Goal: Contribute content: Contribute content

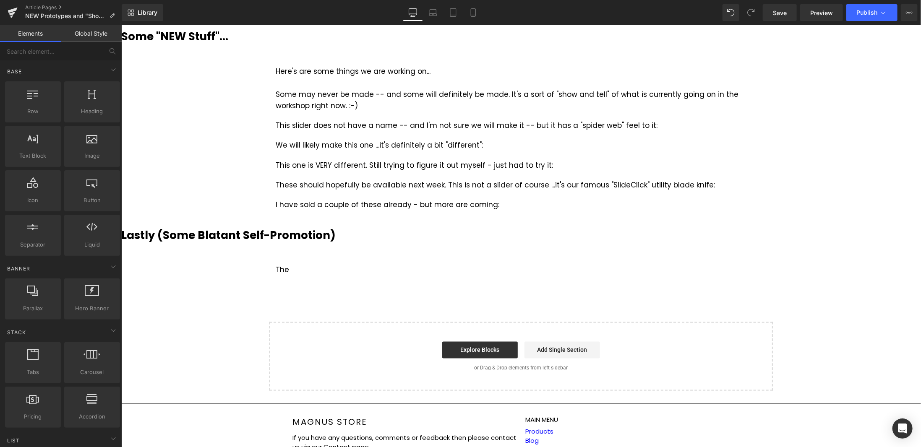
scroll to position [841, 0]
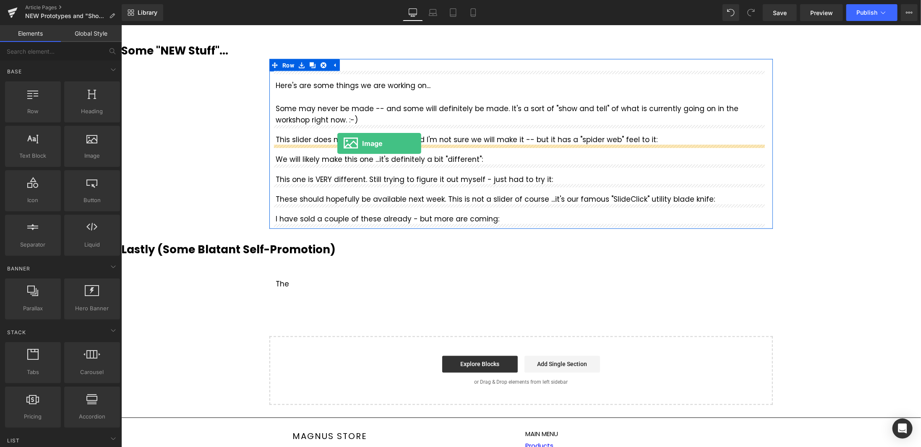
drag, startPoint x: 213, startPoint y: 172, endPoint x: 337, endPoint y: 143, distance: 126.7
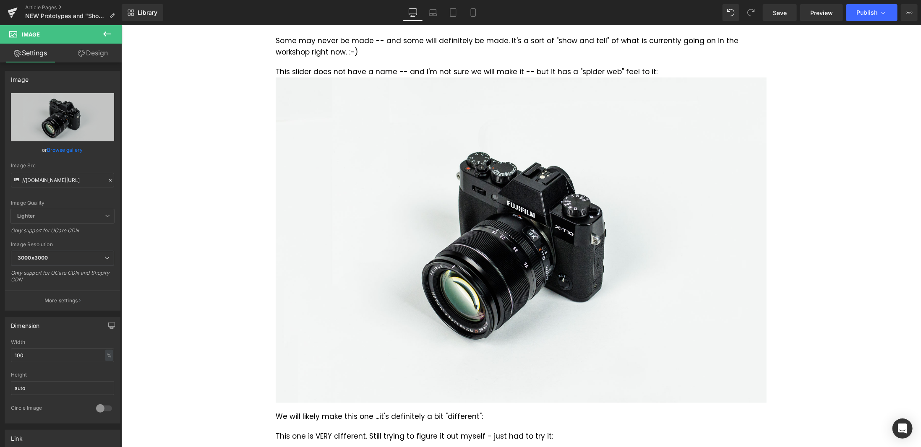
scroll to position [967, 0]
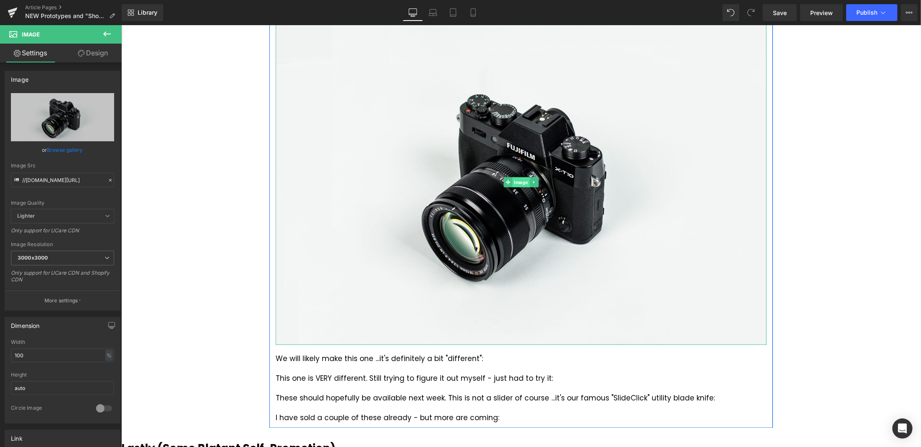
click at [515, 182] on span "Image" at bounding box center [520, 182] width 17 height 10
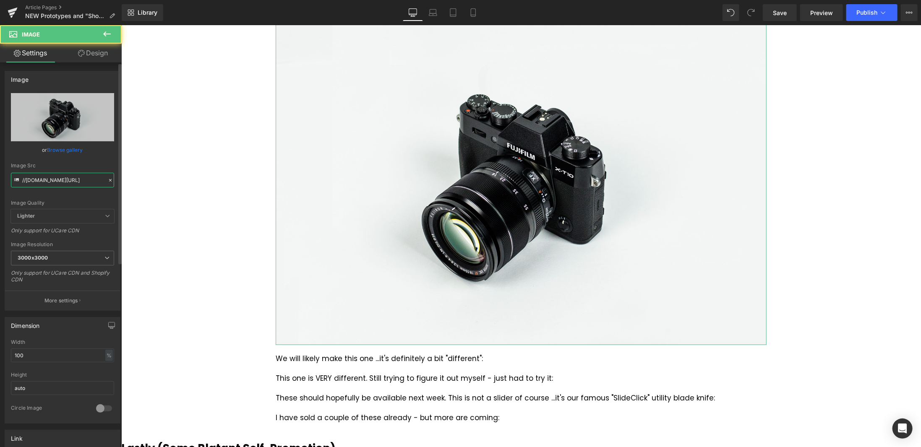
click at [73, 179] on input "//[DOMAIN_NAME][URL]" at bounding box center [62, 180] width 103 height 15
paste input "[URL][DOMAIN_NAME]"
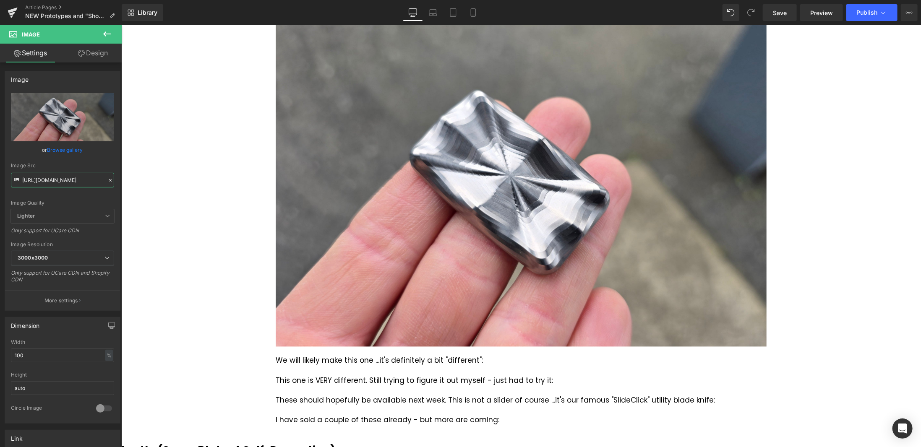
type input "[URL][DOMAIN_NAME]"
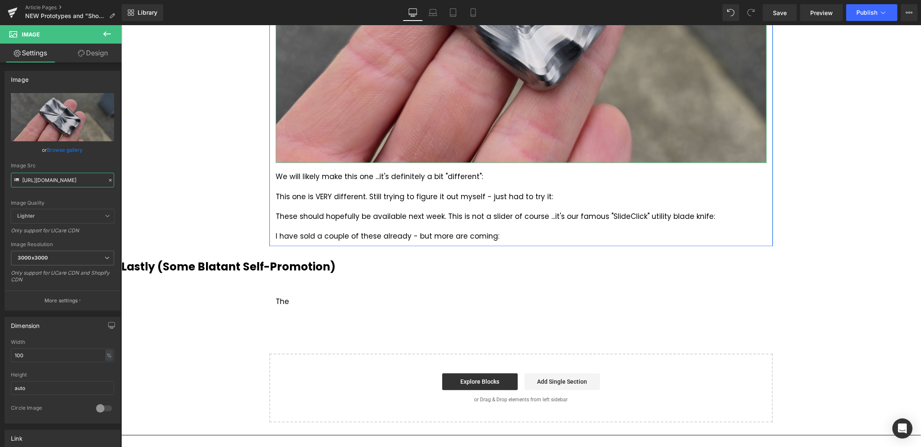
scroll to position [1177, 0]
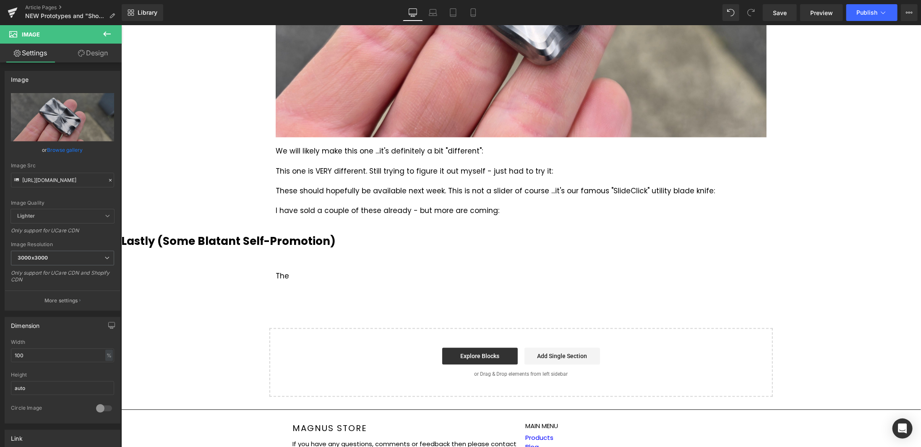
click at [104, 34] on icon at bounding box center [107, 33] width 8 height 5
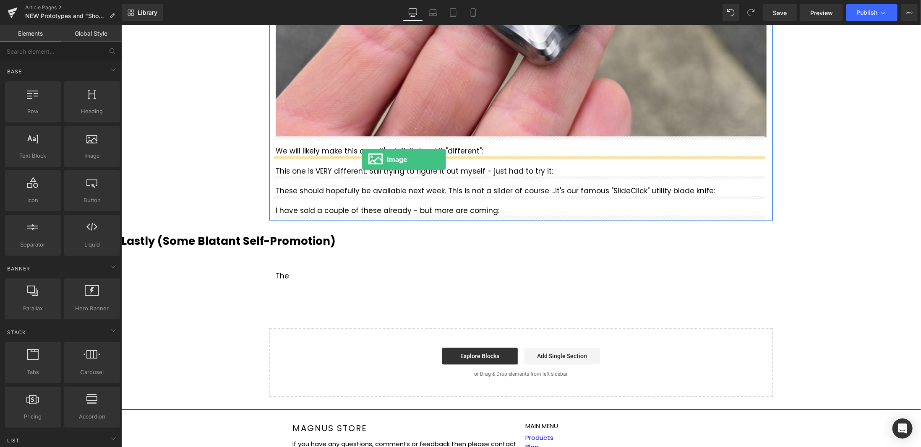
drag, startPoint x: 221, startPoint y: 178, endPoint x: 362, endPoint y: 159, distance: 142.2
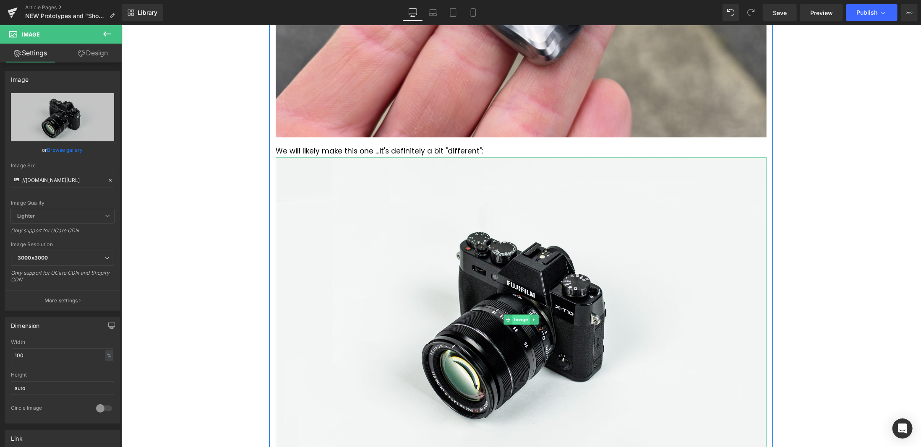
click at [517, 316] on span "Image" at bounding box center [520, 319] width 17 height 10
click at [66, 182] on input "//[DOMAIN_NAME][URL]" at bounding box center [62, 180] width 103 height 15
paste input "[URL][DOMAIN_NAME]"
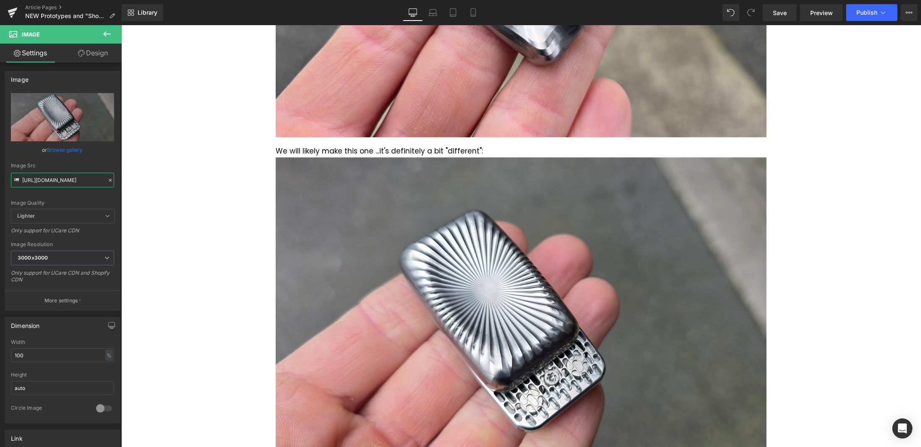
type input "[URL][DOMAIN_NAME]"
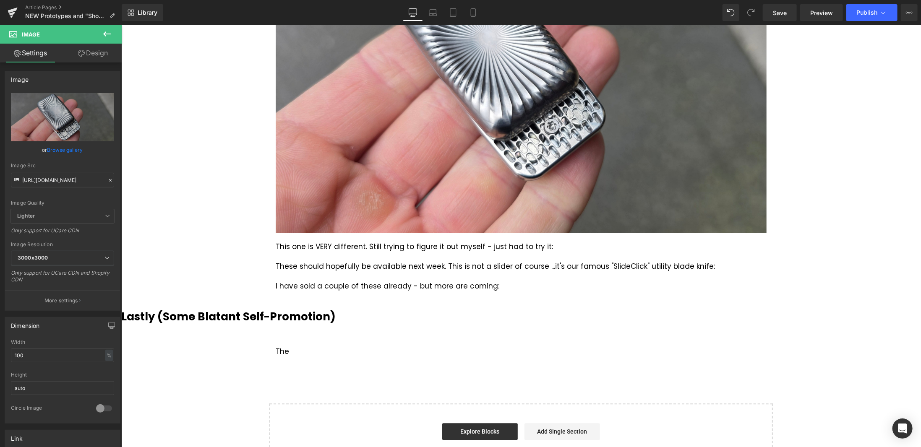
scroll to position [0, 0]
click at [103, 30] on icon at bounding box center [107, 34] width 10 height 10
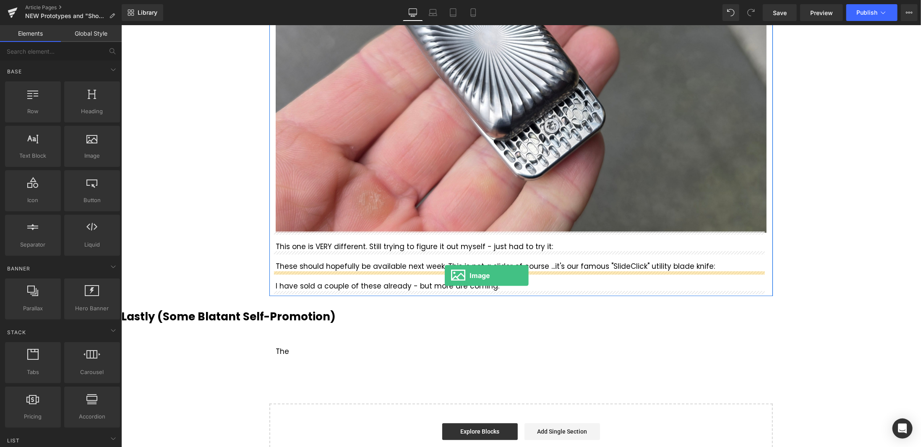
drag, startPoint x: 212, startPoint y: 173, endPoint x: 444, endPoint y: 275, distance: 253.7
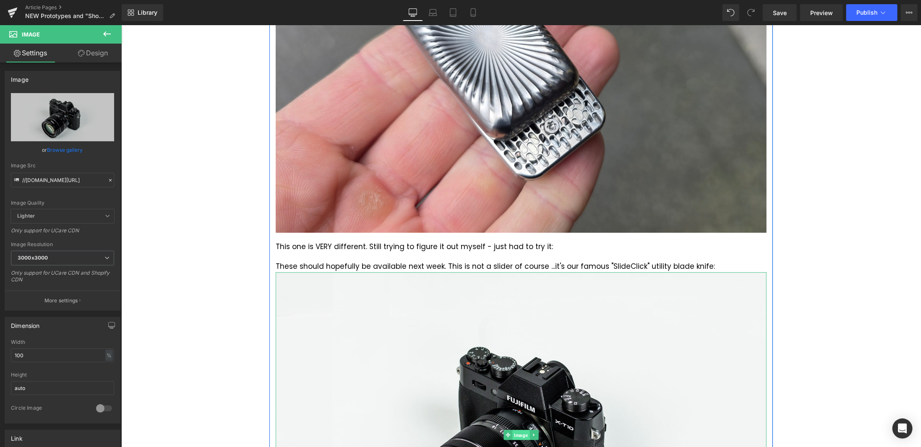
click at [514, 431] on span "Image" at bounding box center [520, 434] width 17 height 10
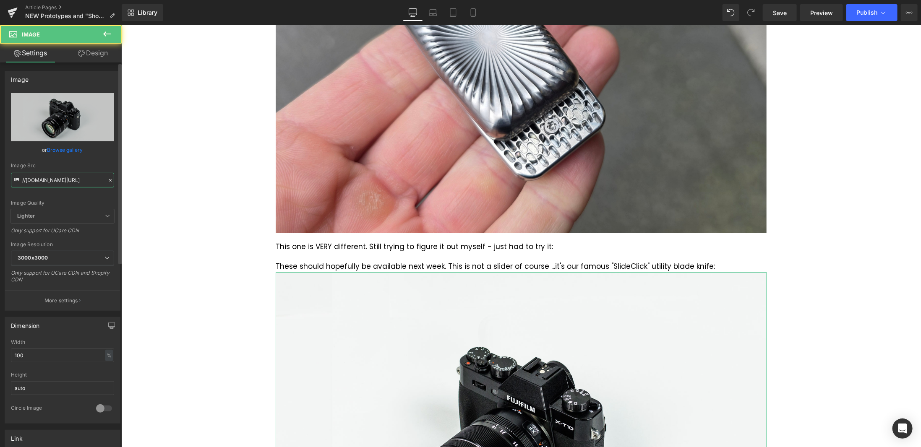
click at [67, 182] on input "//[DOMAIN_NAME][URL]" at bounding box center [62, 180] width 103 height 15
paste input "[URL][DOMAIN_NAME]"
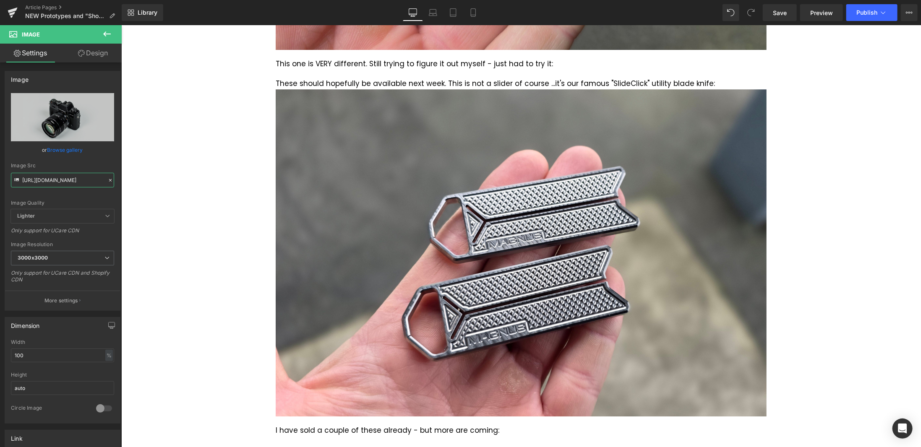
scroll to position [1638, 0]
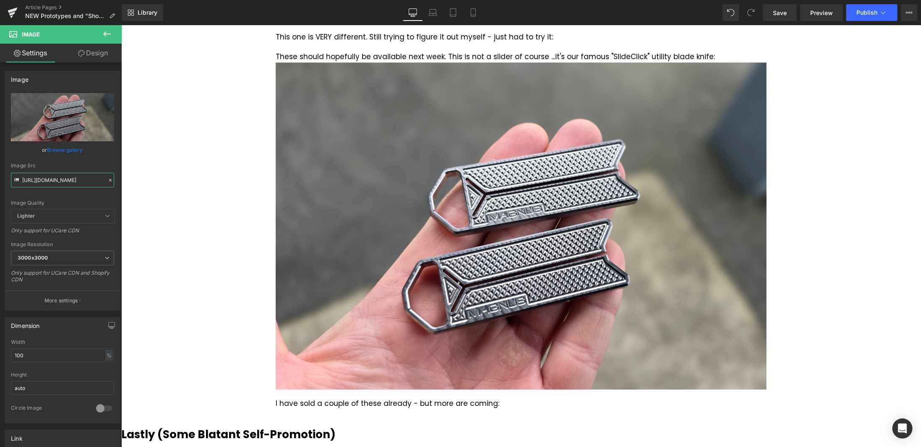
type input "[URL][DOMAIN_NAME]"
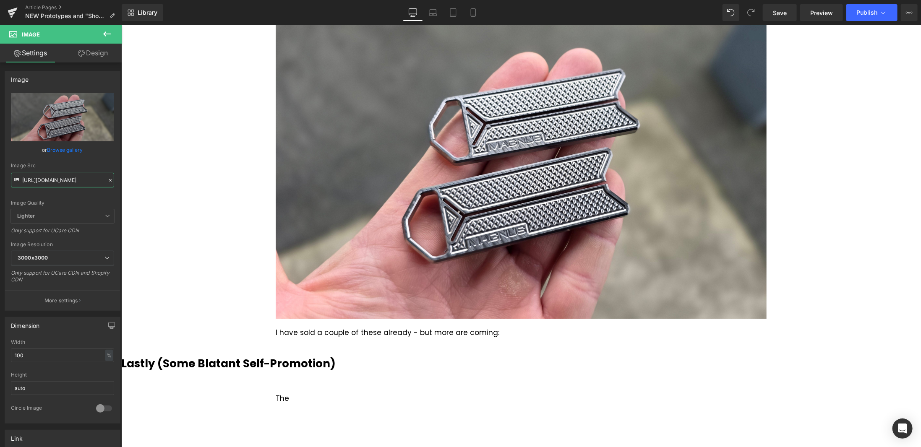
scroll to position [1554, 0]
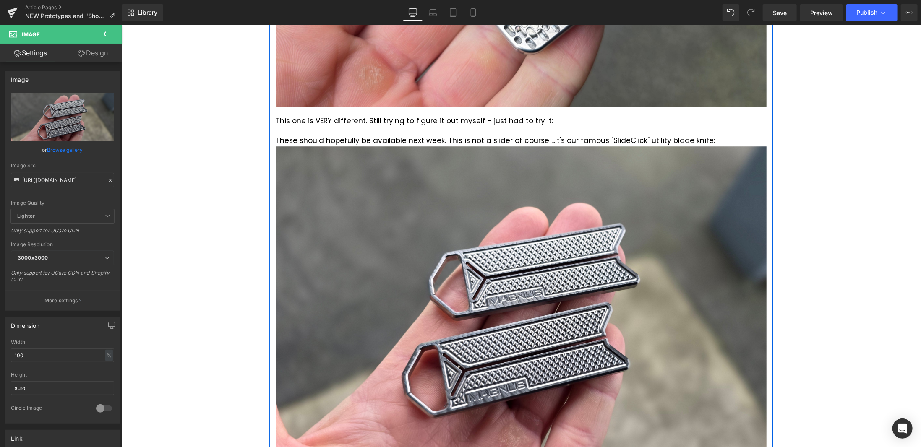
click at [512, 119] on span "Text Block" at bounding box center [503, 120] width 26 height 10
click at [574, 119] on div "This one is VERY different. Still trying to figure it out myself - just had to …" at bounding box center [520, 120] width 491 height 11
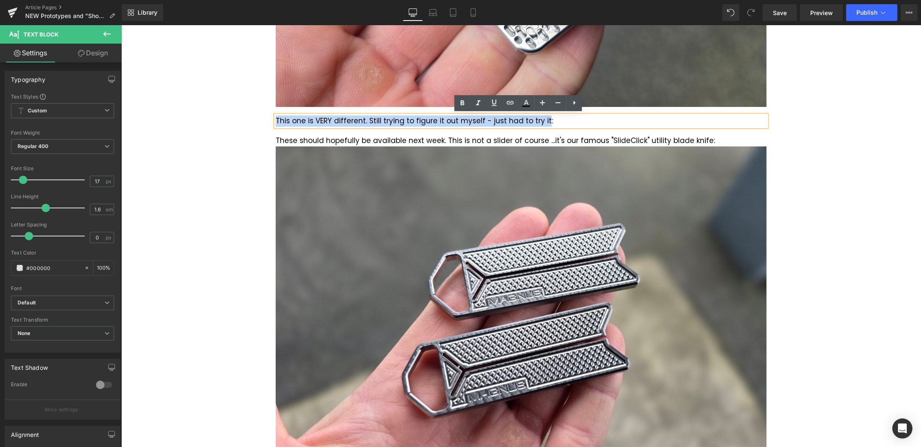
drag, startPoint x: 536, startPoint y: 119, endPoint x: 272, endPoint y: 121, distance: 264.7
click at [275, 121] on div "This one is VERY different. Still trying to figure it out myself - just had to …" at bounding box center [520, 120] width 491 height 11
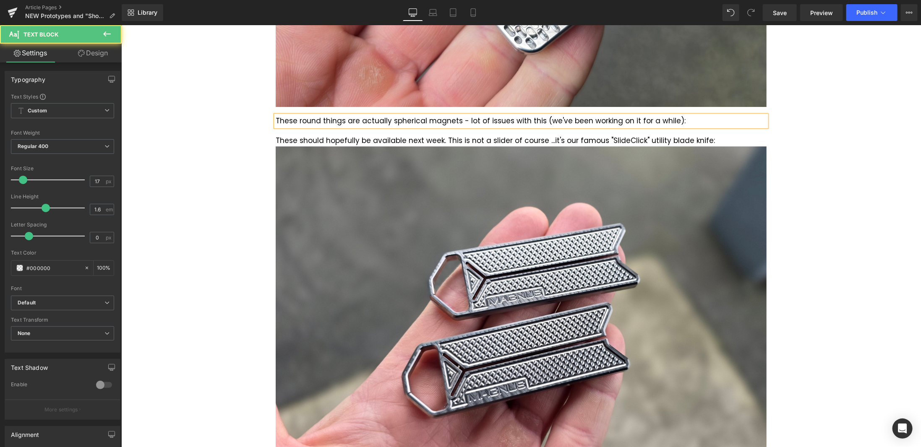
click at [471, 116] on div "These round things are actually spherical magnets - lot of issues with this (we…" at bounding box center [520, 120] width 491 height 11
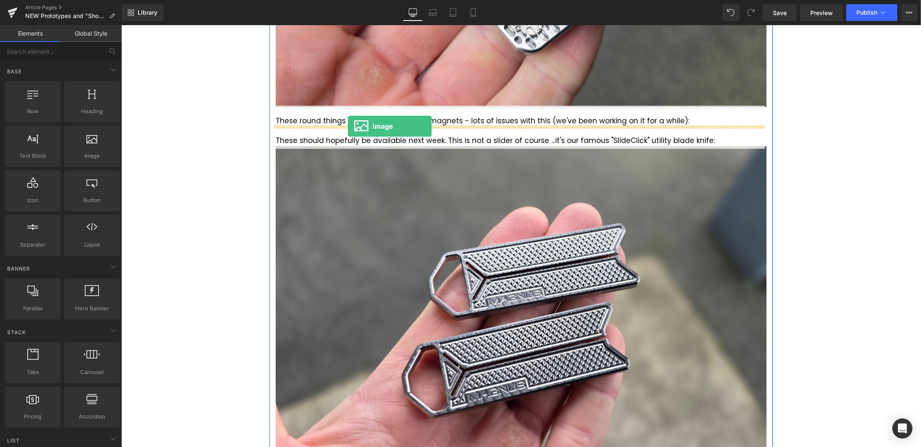
drag, startPoint x: 216, startPoint y: 177, endPoint x: 347, endPoint y: 126, distance: 140.7
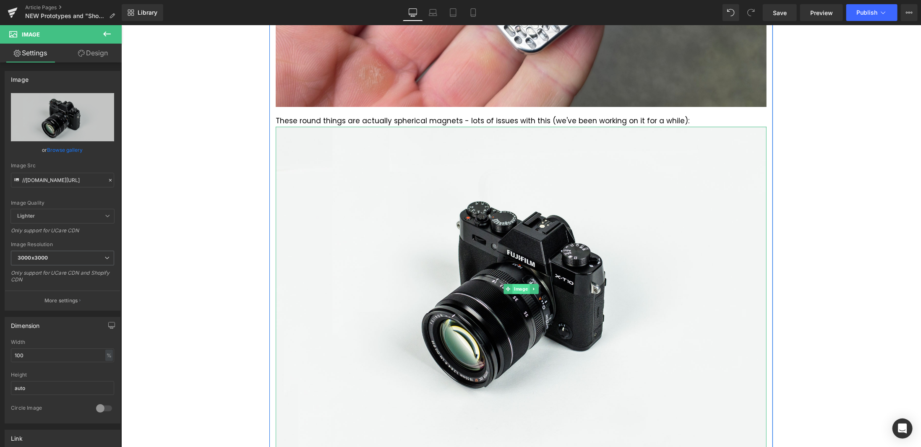
click at [518, 286] on span "Image" at bounding box center [520, 289] width 17 height 10
click at [72, 182] on input "//[DOMAIN_NAME][URL]" at bounding box center [62, 180] width 103 height 15
paste input "text"
type input "//[DOMAIN_NAME][URL]"
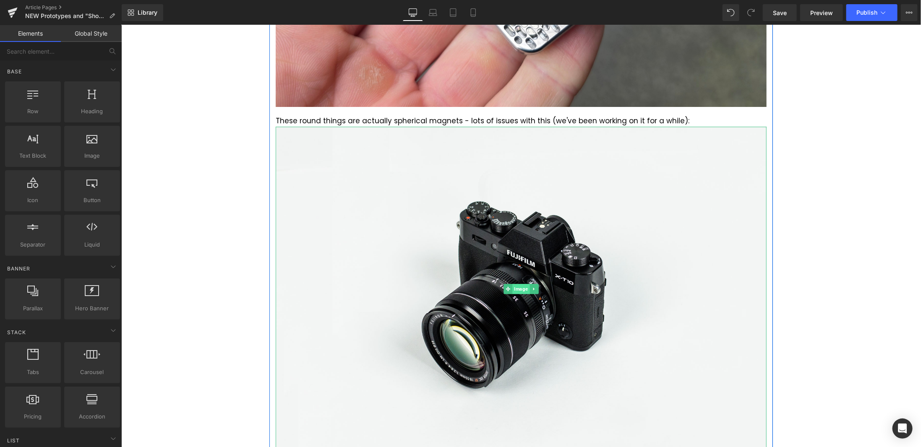
click at [516, 289] on span "Image" at bounding box center [520, 289] width 17 height 10
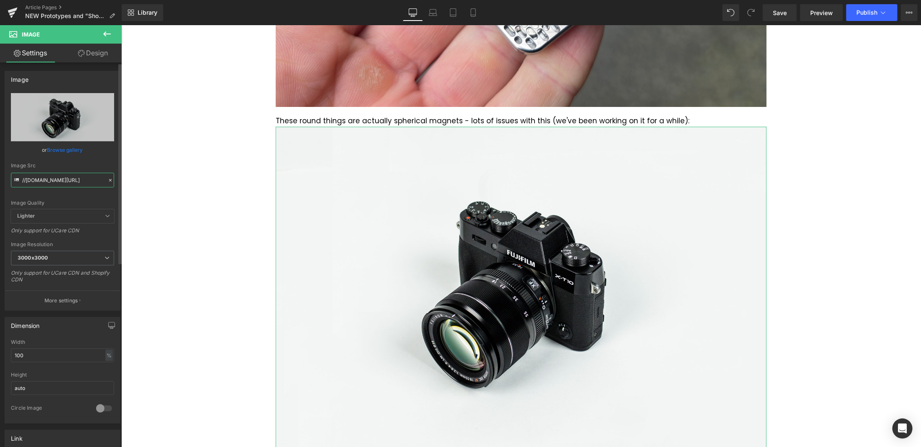
click at [82, 181] on input "//[DOMAIN_NAME][URL]" at bounding box center [62, 180] width 103 height 15
paste input "[URL][DOMAIN_NAME]"
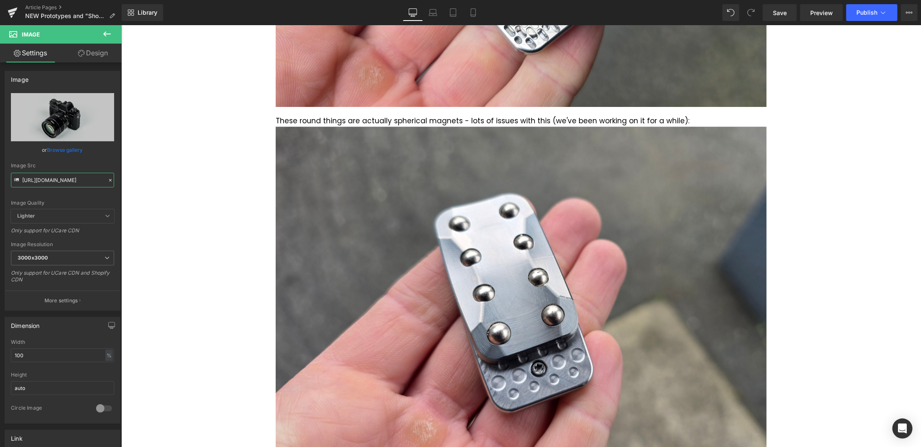
type input "[URL][DOMAIN_NAME]"
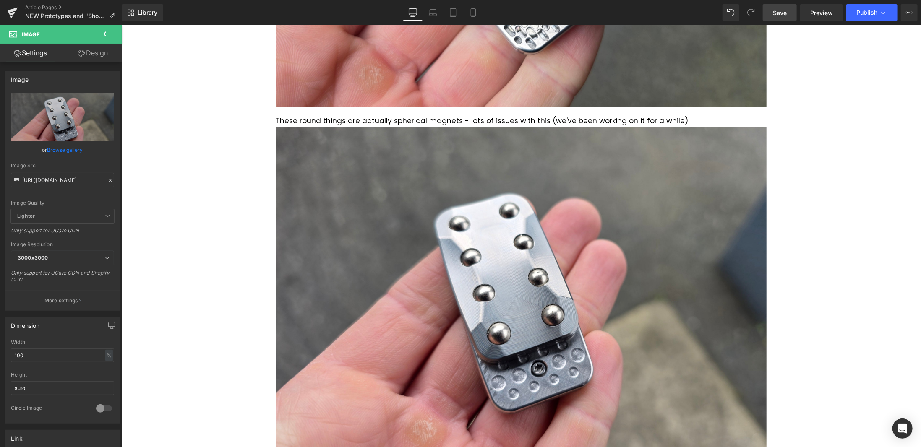
click at [773, 15] on span "Save" at bounding box center [780, 12] width 14 height 9
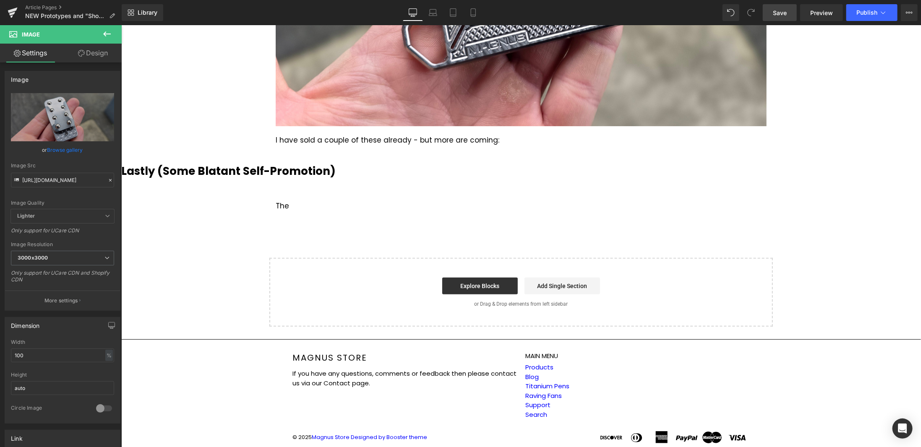
scroll to position [2234, 0]
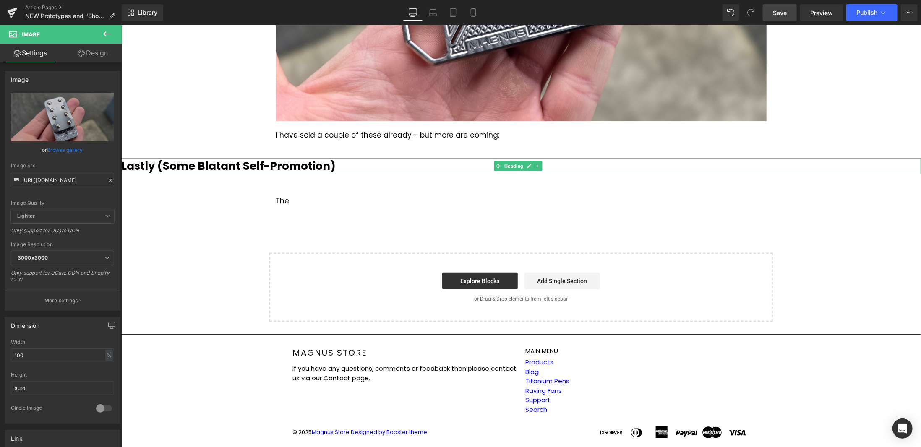
click at [265, 164] on b "Lastly (Some Blatant Self-Promotion)" at bounding box center [228, 165] width 214 height 15
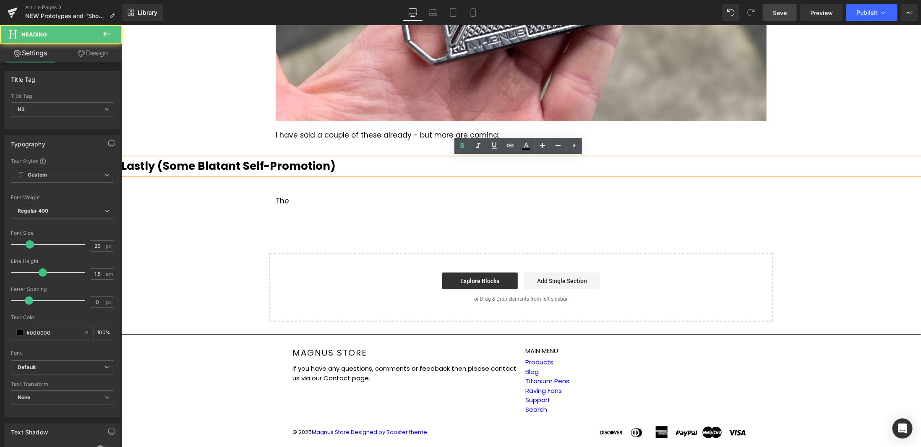
click at [266, 162] on b "Lastly (Some Blatant Self-Promotion)" at bounding box center [228, 165] width 214 height 15
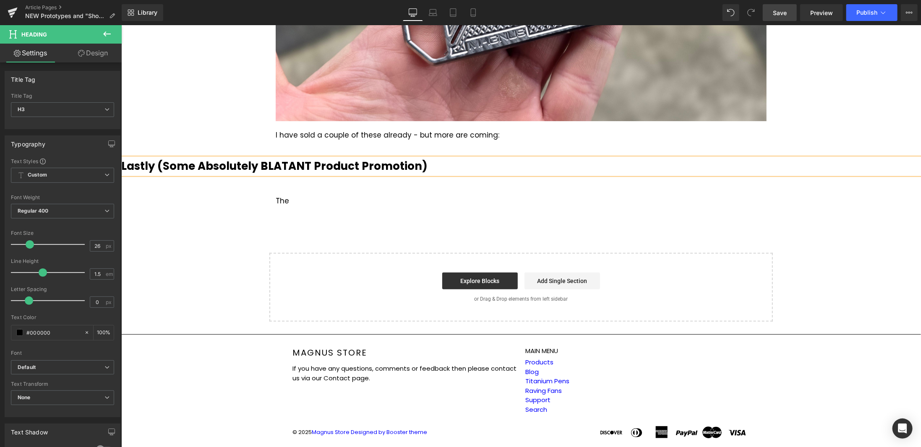
click at [786, 13] on span "Save" at bounding box center [780, 12] width 14 height 9
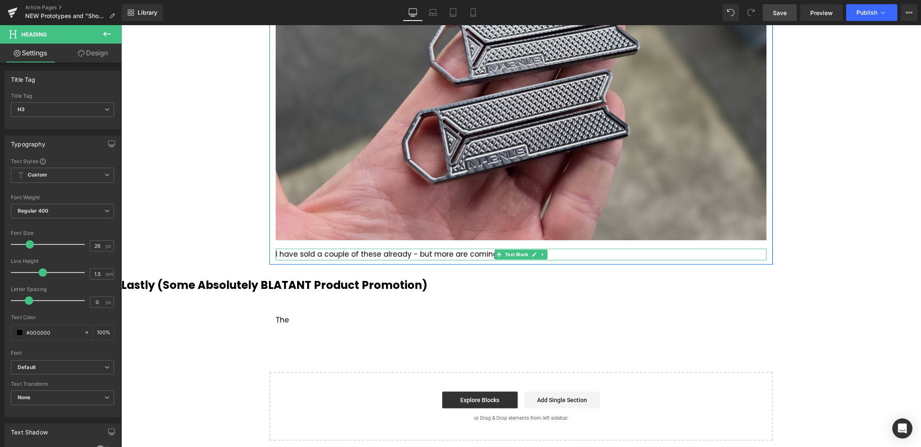
scroll to position [2108, 0]
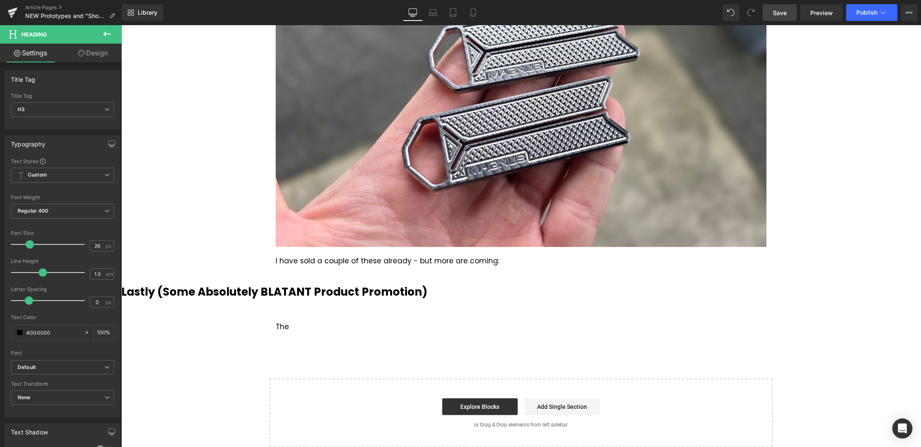
click at [107, 33] on icon at bounding box center [107, 34] width 10 height 10
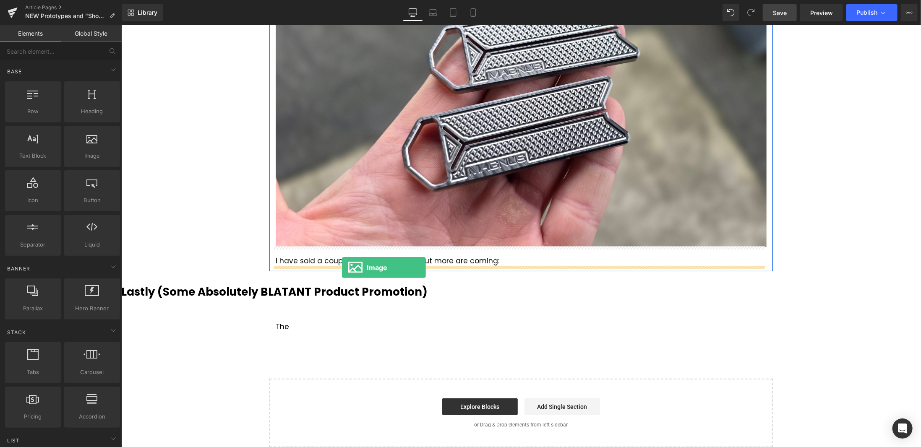
drag, startPoint x: 217, startPoint y: 174, endPoint x: 341, endPoint y: 267, distance: 154.9
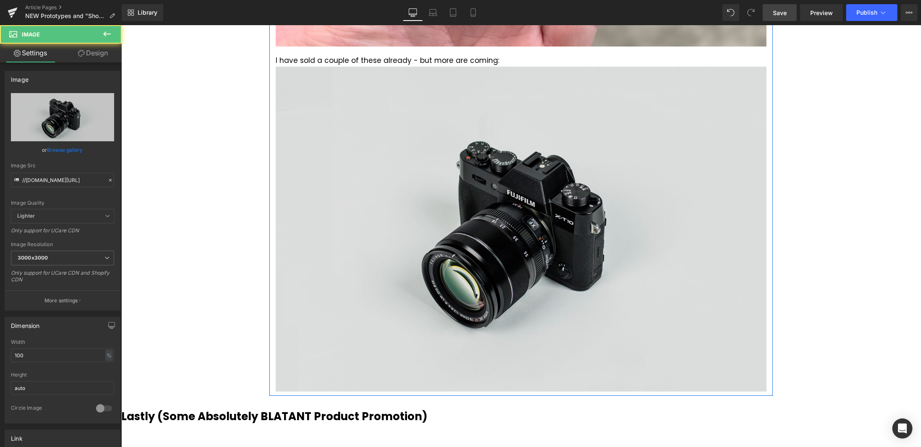
scroll to position [2318, 0]
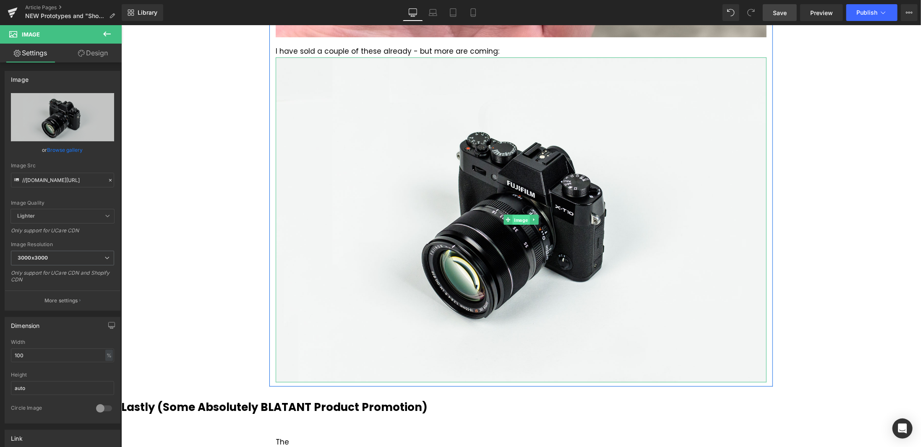
click at [516, 220] on span "Image" at bounding box center [520, 220] width 17 height 10
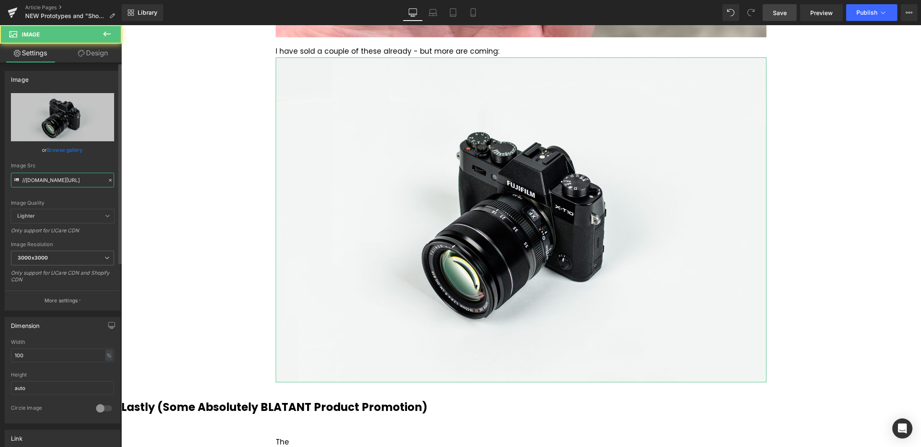
click at [90, 181] on input "//[DOMAIN_NAME][URL]" at bounding box center [62, 180] width 103 height 15
paste input "[URL][DOMAIN_NAME]"
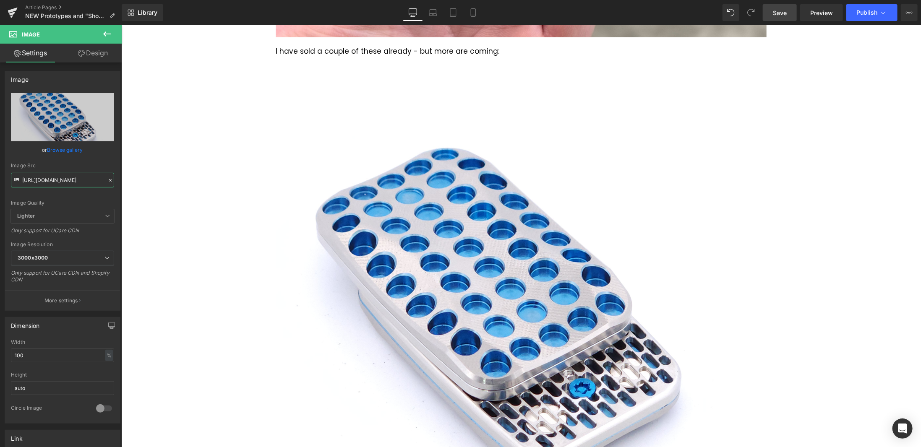
type input "[URL][DOMAIN_NAME]"
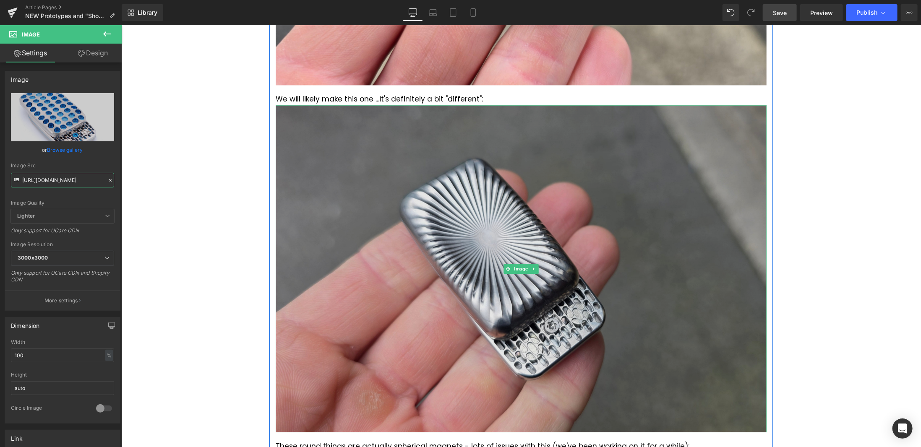
scroll to position [1227, 0]
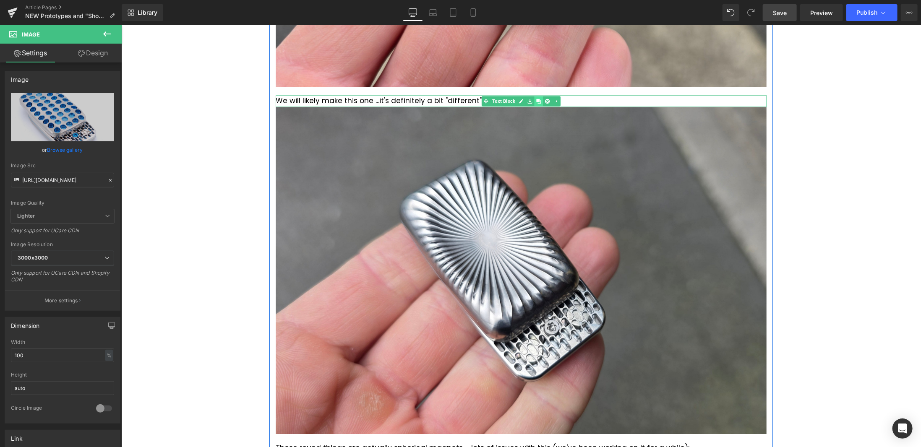
click at [534, 98] on link at bounding box center [538, 101] width 9 height 10
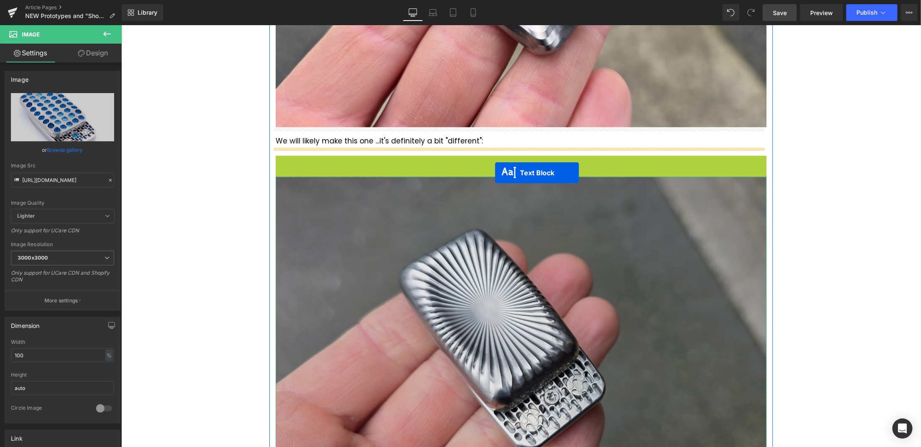
scroll to position [1185, 0]
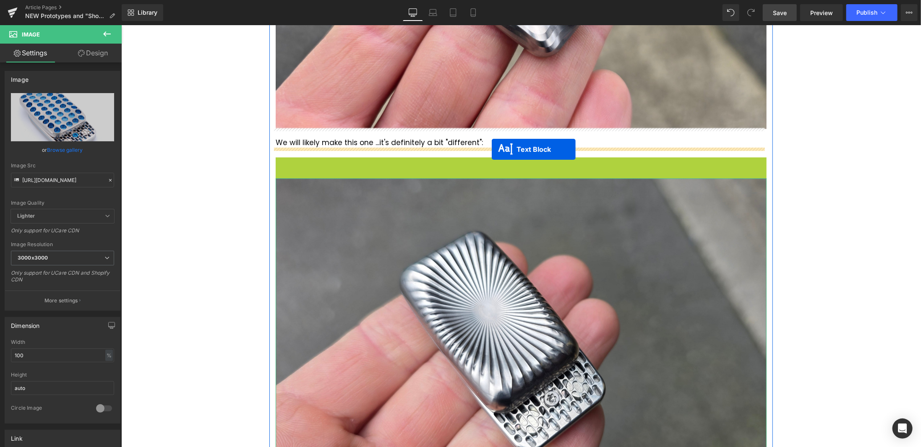
drag, startPoint x: 495, startPoint y: 120, endPoint x: 491, endPoint y: 149, distance: 29.2
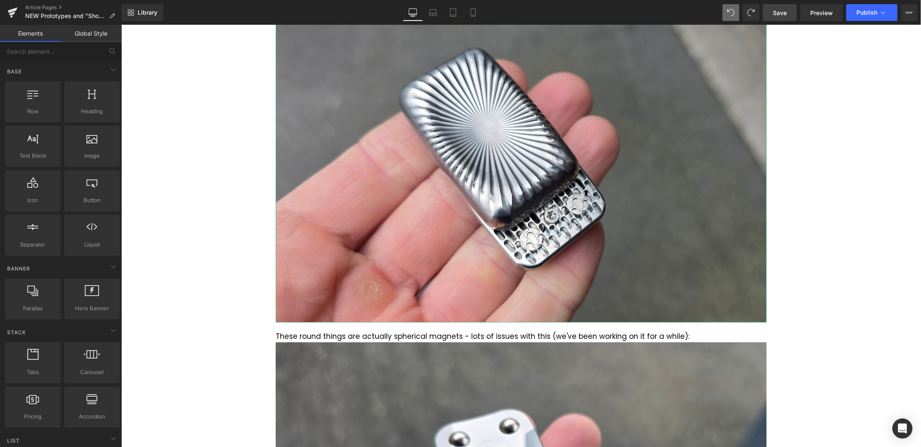
scroll to position [1269, 0]
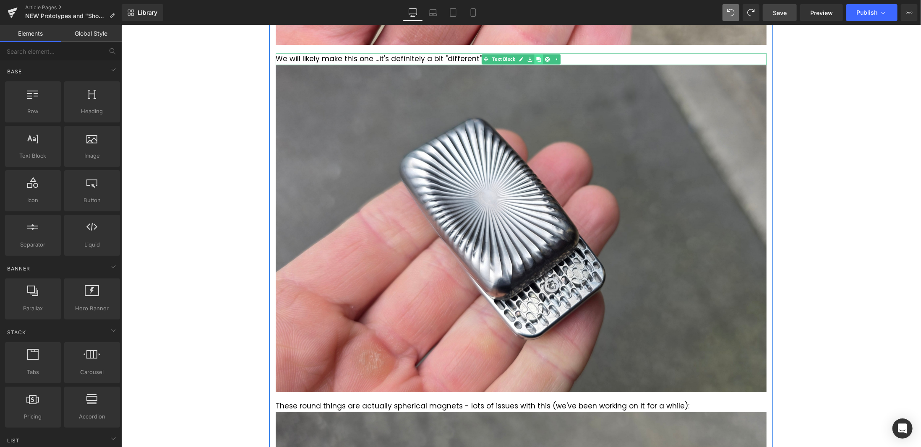
click at [534, 56] on link at bounding box center [538, 59] width 9 height 10
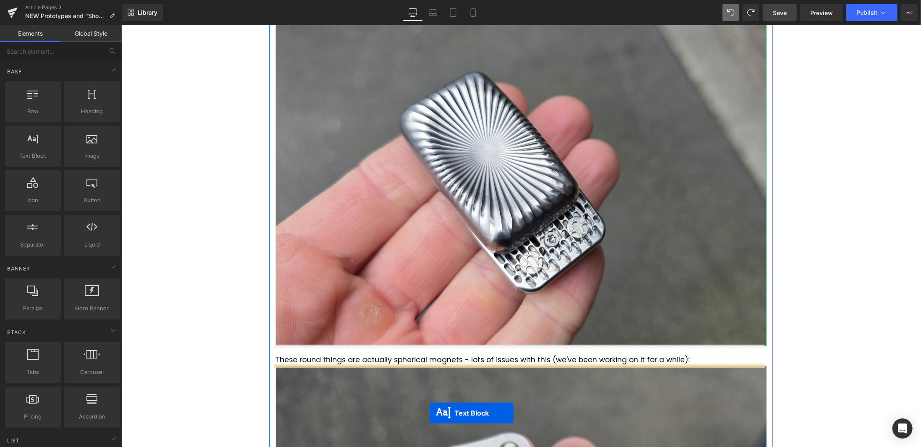
scroll to position [1361, 0]
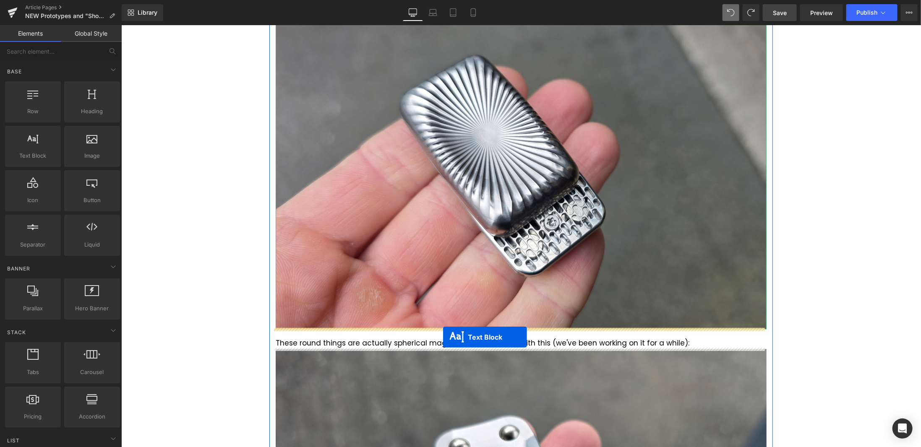
drag, startPoint x: 494, startPoint y: 77, endPoint x: 442, endPoint y: 337, distance: 265.2
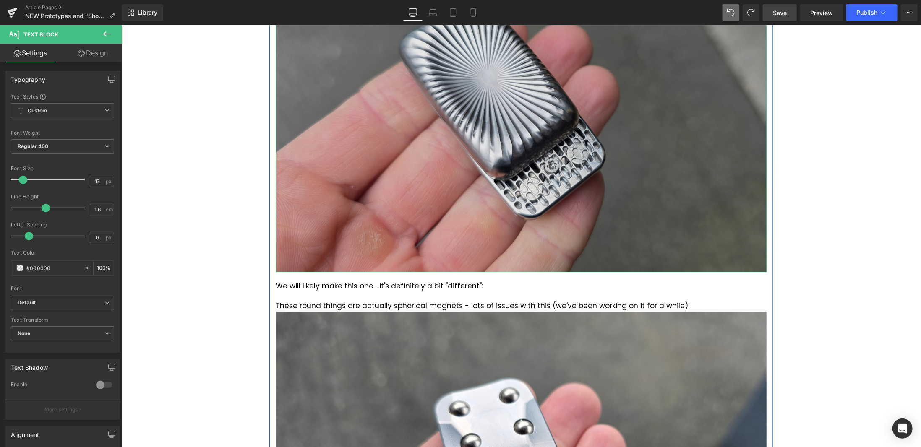
scroll to position [1458, 0]
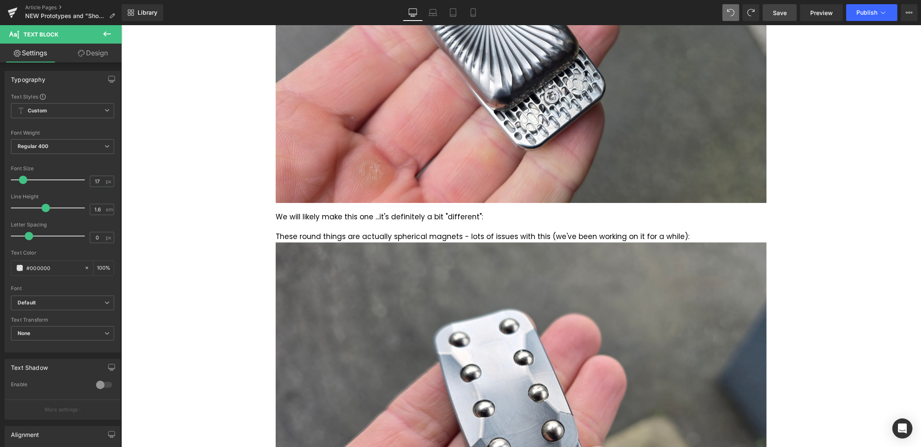
click at [108, 31] on icon at bounding box center [107, 34] width 10 height 10
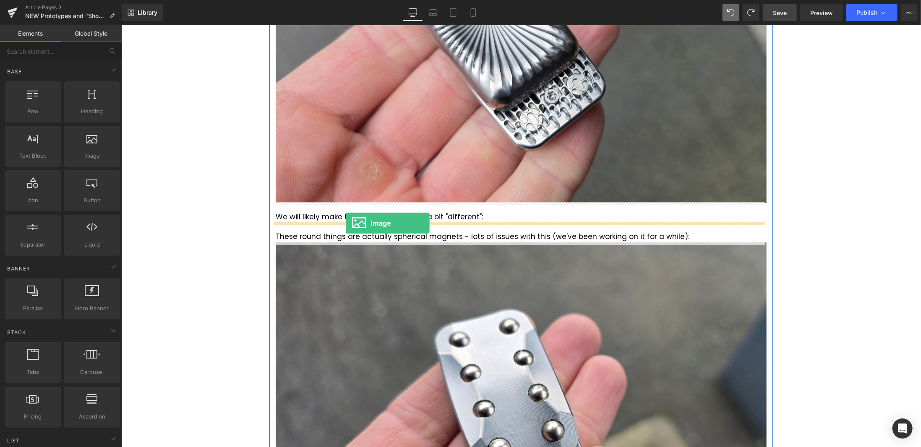
drag, startPoint x: 230, startPoint y: 180, endPoint x: 345, endPoint y: 223, distance: 122.8
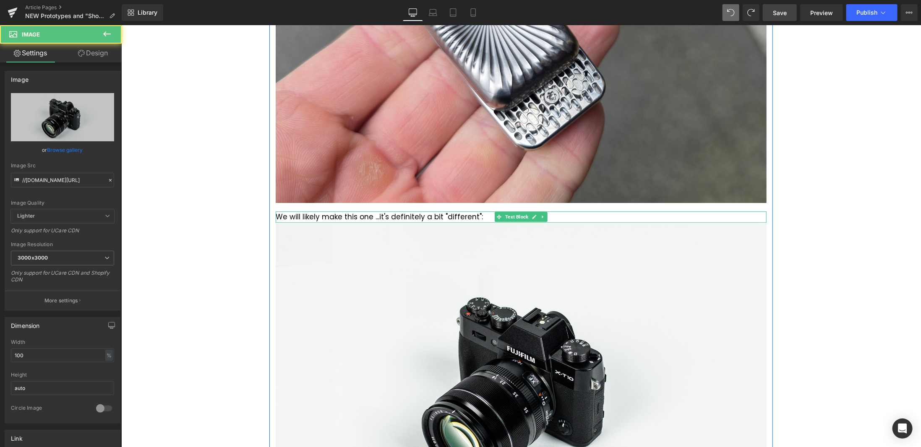
click at [461, 219] on div "We will likely make this one ...it's definitely a bit "different":" at bounding box center [520, 216] width 491 height 11
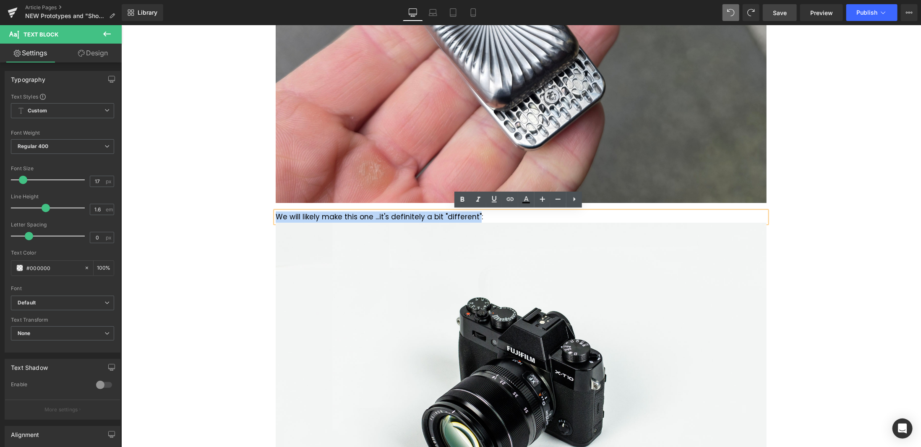
drag, startPoint x: 471, startPoint y: 215, endPoint x: 275, endPoint y: 217, distance: 195.9
click at [275, 217] on div "We will likely make this one ...it's definitely a bit "different":" at bounding box center [520, 216] width 491 height 11
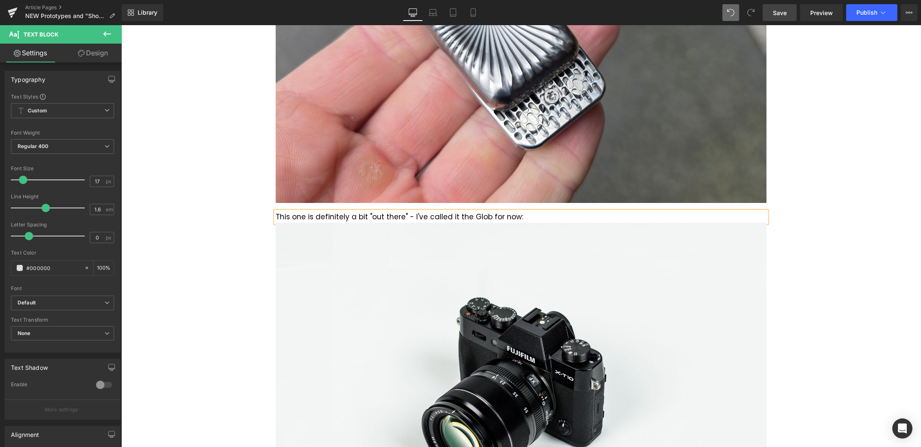
click at [470, 218] on div "This one is definitely a bit "out there" - I've called it the Glob for now:" at bounding box center [520, 216] width 491 height 11
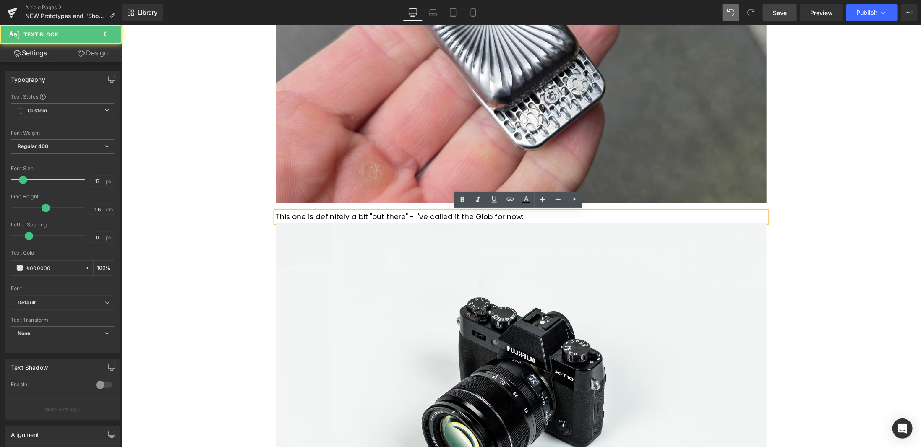
click at [470, 218] on div "This one is definitely a bit "out there" - I've called it the Glob for now:" at bounding box center [520, 216] width 491 height 11
click at [517, 215] on div "This one is definitely a bit "out there" - I've called it the Glob for now:" at bounding box center [520, 216] width 491 height 11
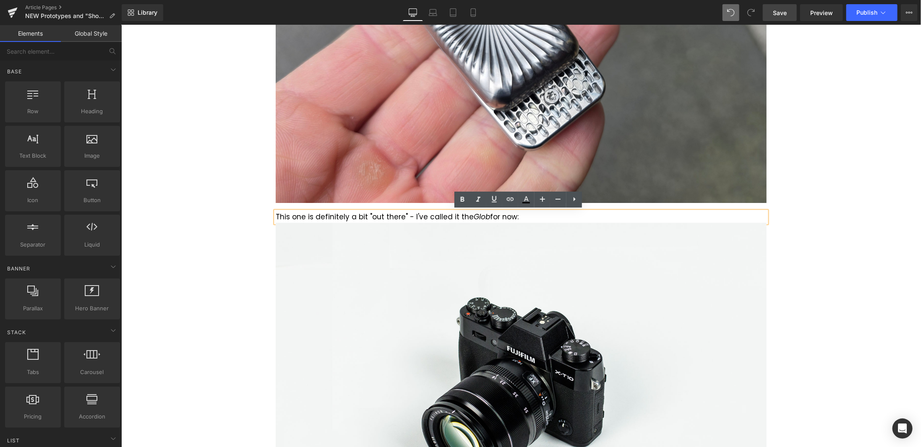
click at [854, 242] on div "Were You Here A Year Ago? Heading [DATE] blog post is a bit different... If you…" at bounding box center [520, 274] width 799 height 3318
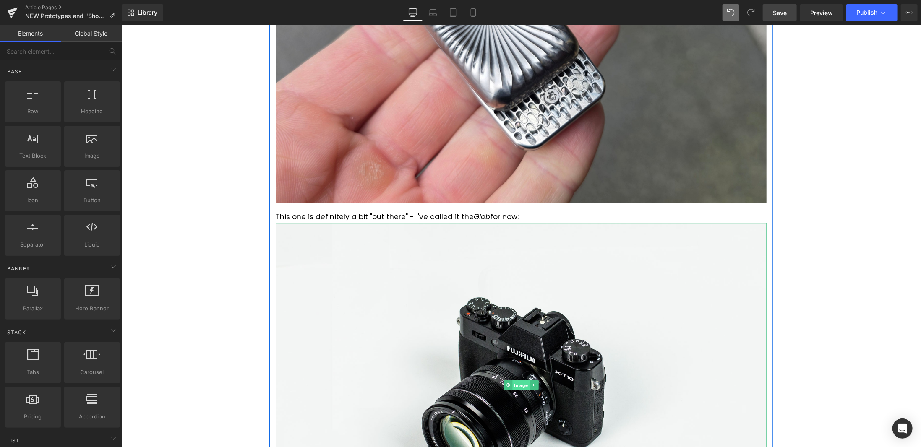
click at [519, 383] on span "Image" at bounding box center [520, 385] width 17 height 10
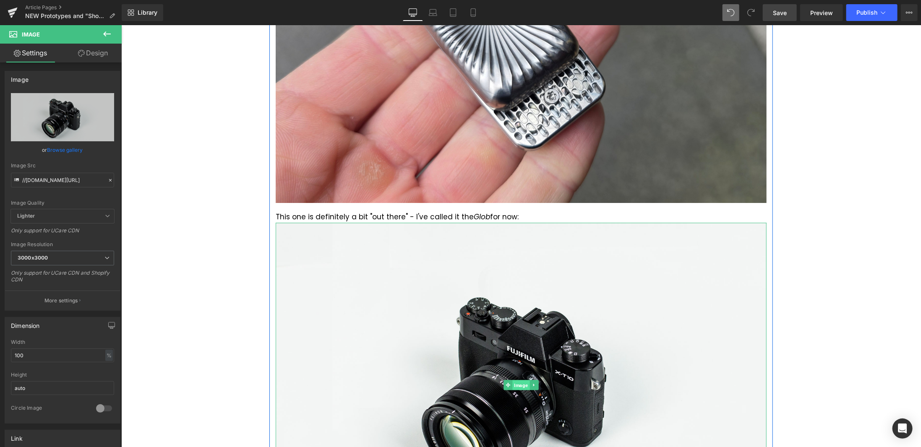
click at [518, 385] on span "Image" at bounding box center [520, 385] width 17 height 10
click at [79, 182] on input "//[DOMAIN_NAME][URL]" at bounding box center [62, 180] width 103 height 15
paste input "[URL][DOMAIN_NAME]"
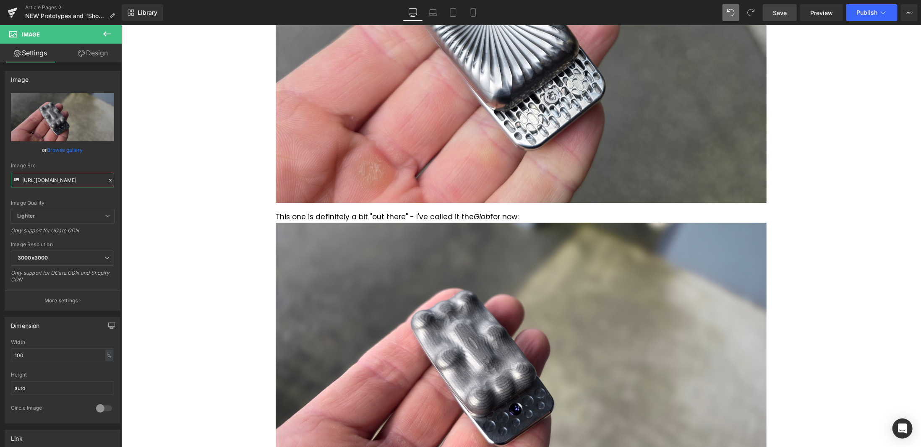
type input "[URL][DOMAIN_NAME]"
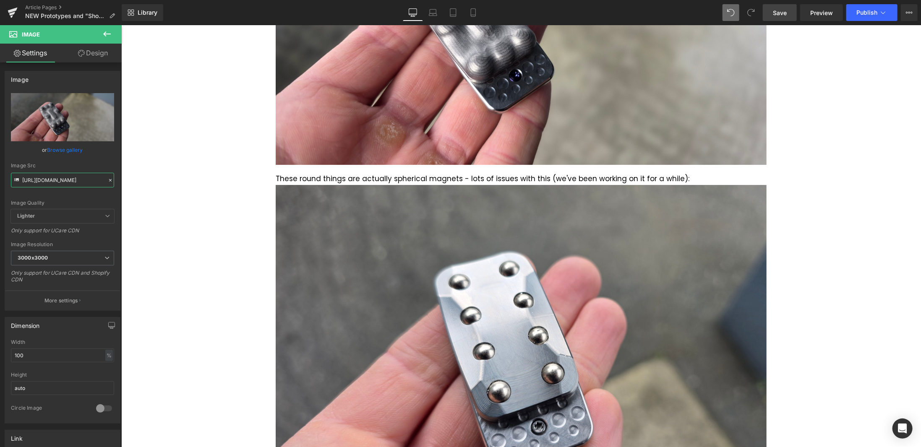
scroll to position [1836, 0]
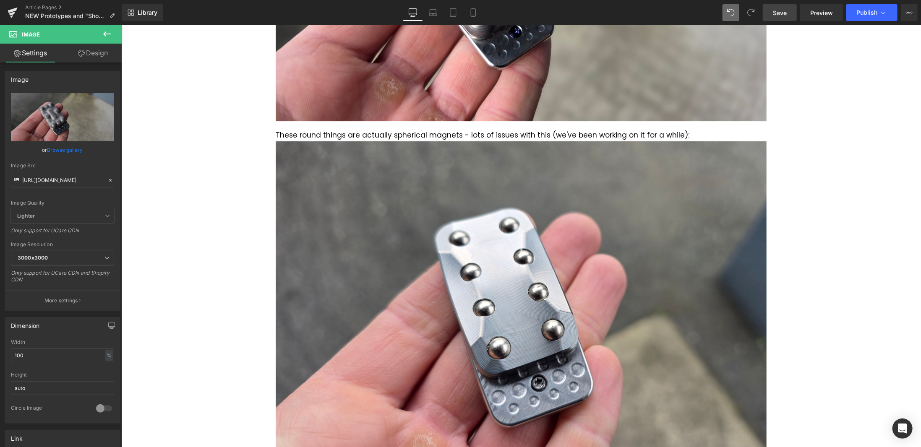
click at [780, 9] on span "Save" at bounding box center [780, 12] width 14 height 9
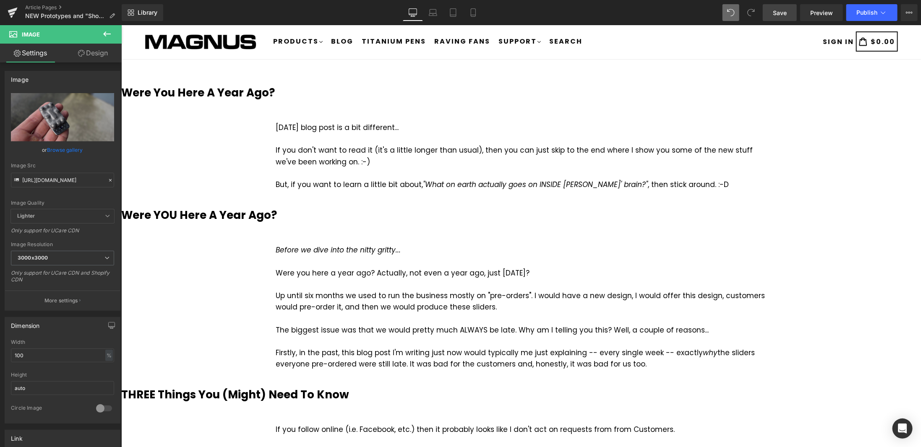
scroll to position [0, 0]
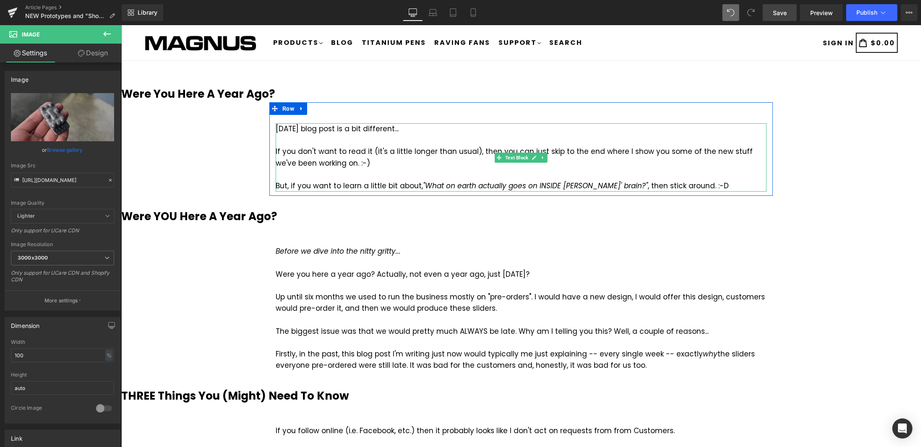
click at [605, 185] on icon ""What on earth actually goes on INSIDE [PERSON_NAME]' brain?"" at bounding box center [534, 185] width 225 height 10
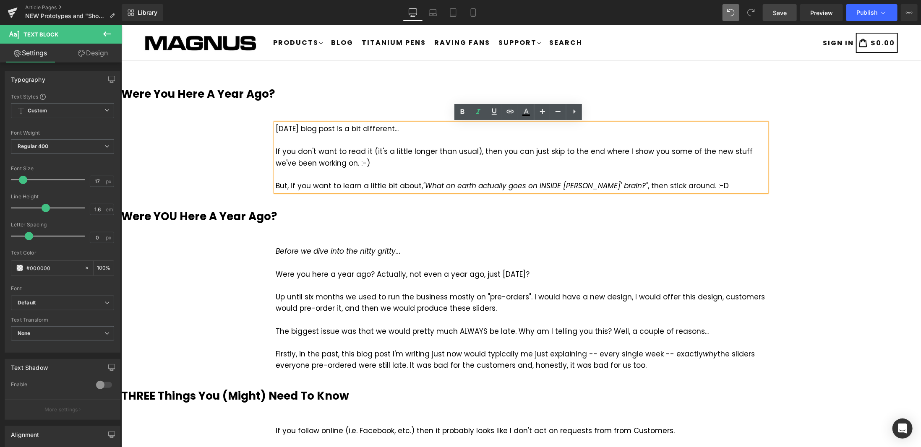
click at [608, 185] on icon ""What on earth actually goes on INSIDE [PERSON_NAME]' brain?"" at bounding box center [534, 185] width 225 height 10
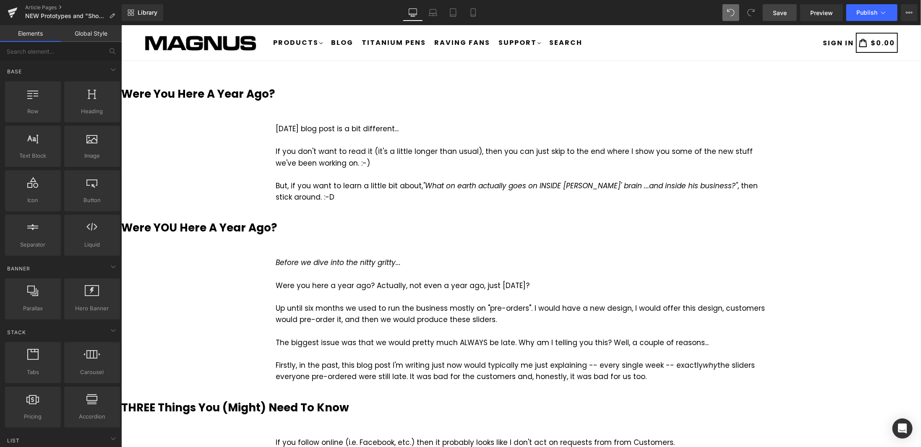
click at [776, 8] on span "Save" at bounding box center [780, 12] width 14 height 9
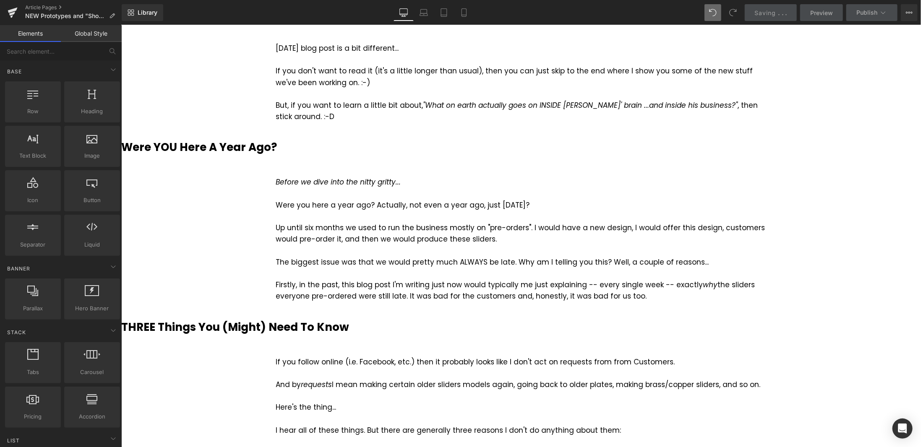
scroll to position [84, 0]
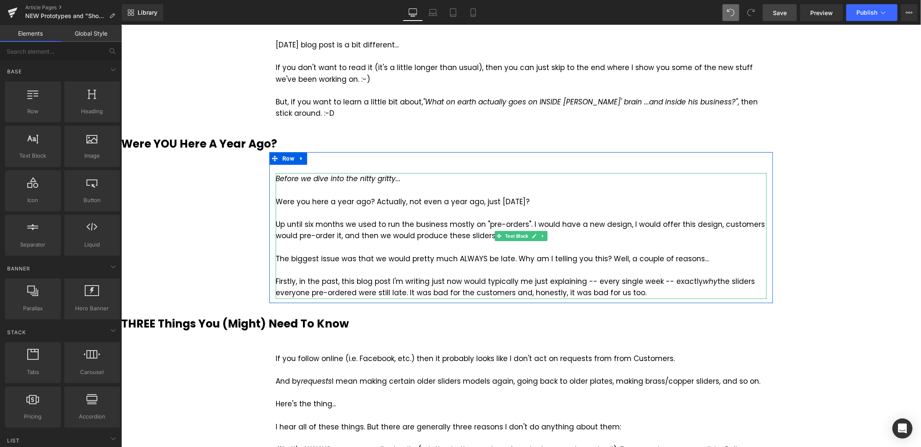
click at [565, 227] on div "Up until six months we used to run the business mostly on "pre-orders". I would…" at bounding box center [520, 230] width 491 height 23
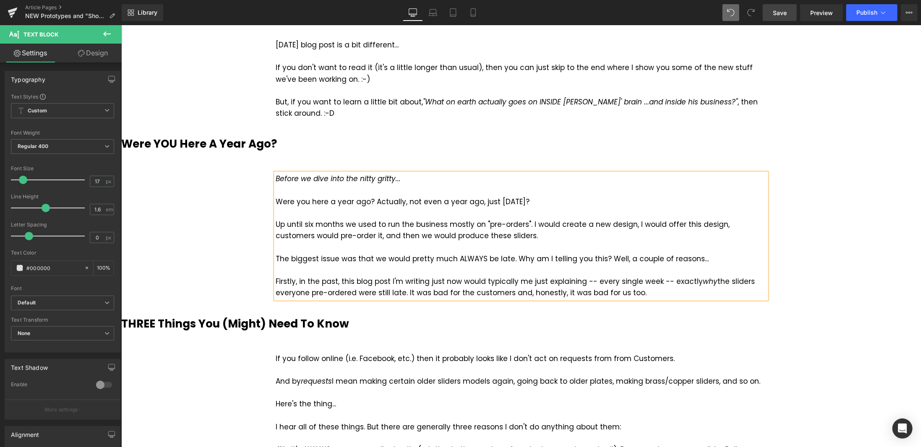
click at [476, 234] on div "Up until six months we used to run the business mostly on "pre-orders". I would…" at bounding box center [520, 230] width 491 height 23
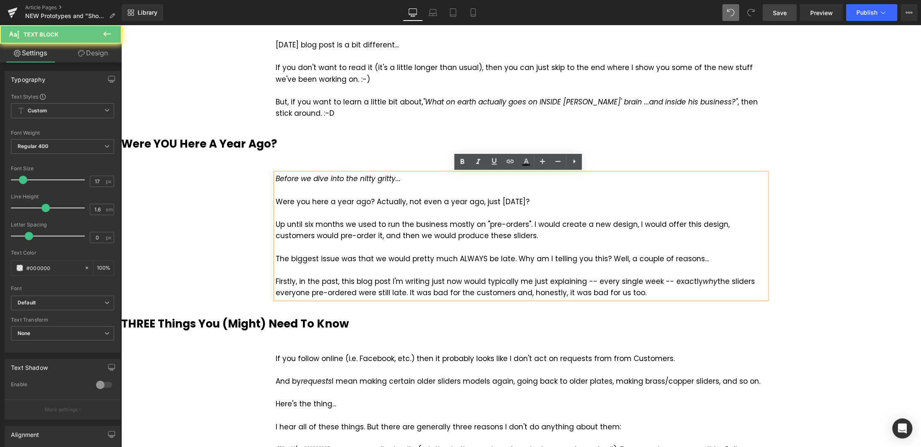
click at [476, 234] on div "Up until six months we used to run the business mostly on "pre-orders". I would…" at bounding box center [520, 230] width 491 height 23
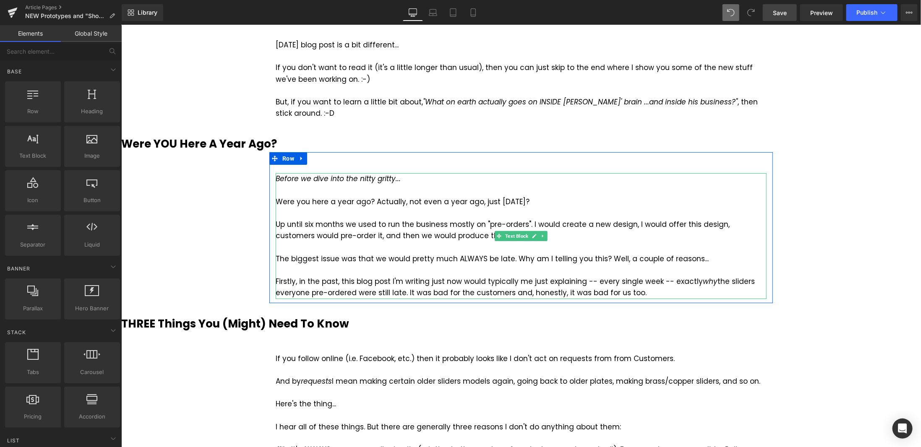
click at [488, 234] on div "Up until six months we used to run the business mostly on "pre-orders". I would…" at bounding box center [520, 230] width 491 height 23
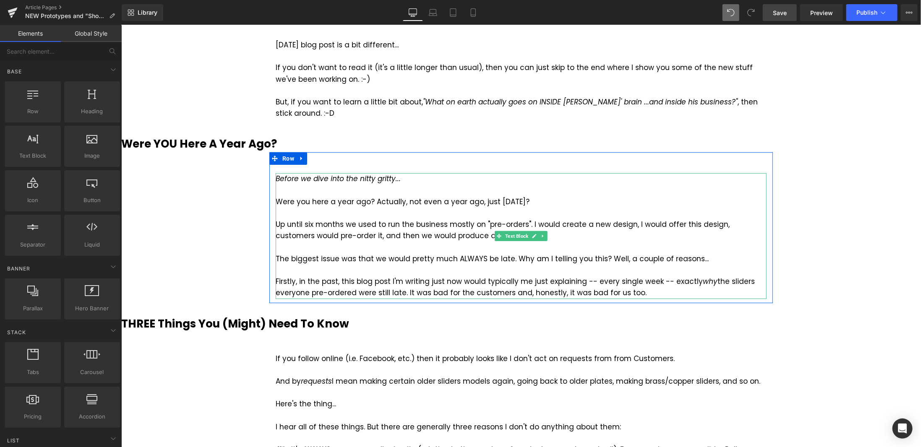
click at [366, 259] on div "The biggest issue was that we would pretty much ALWAYS be late. Why am I tellin…" at bounding box center [520, 258] width 491 height 11
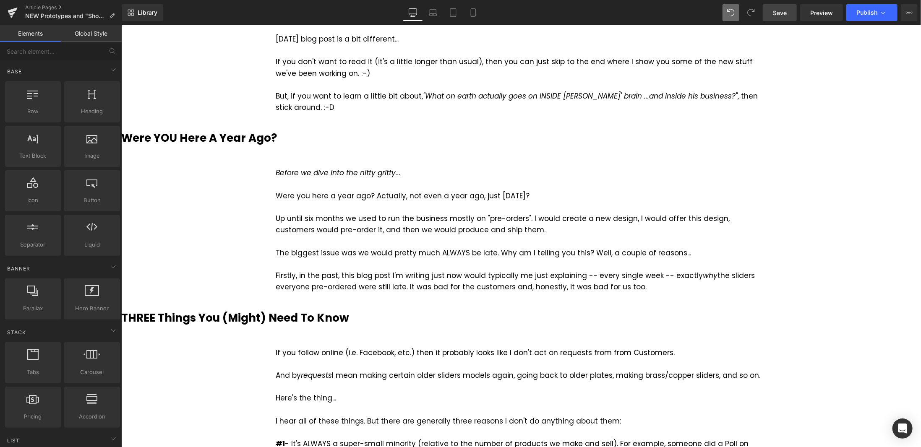
scroll to position [126, 0]
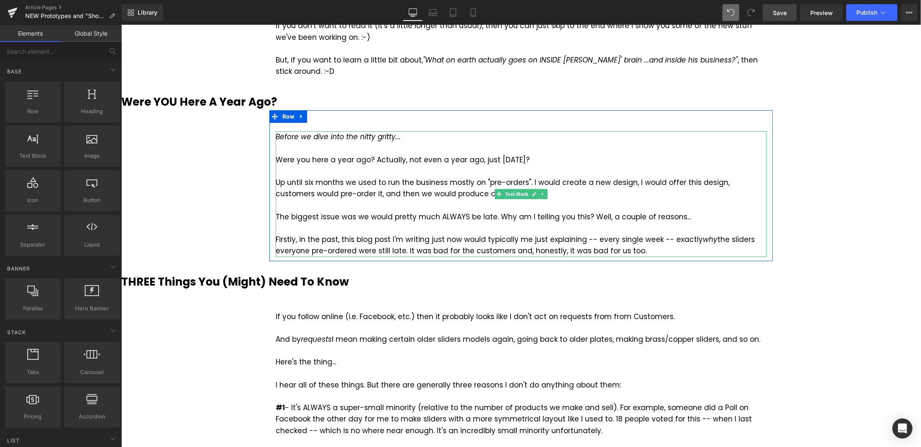
click at [647, 250] on div "Firstly, in the past, this blog post I'm writing just now would typically me ju…" at bounding box center [520, 245] width 491 height 23
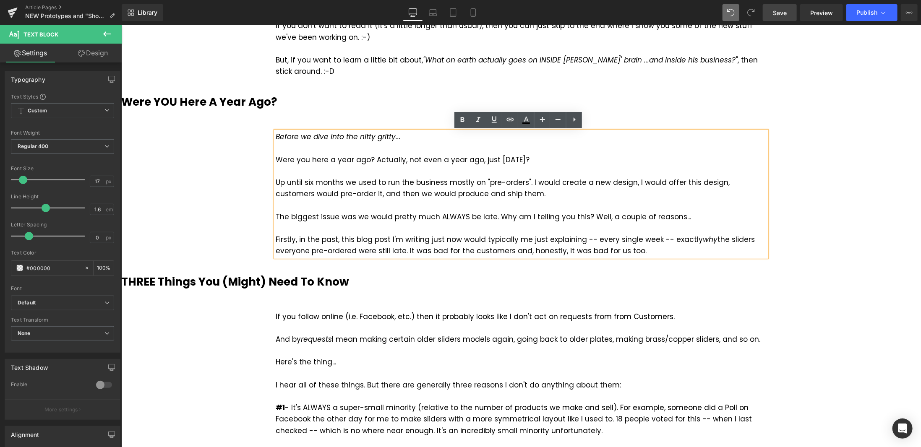
click at [637, 251] on div "Firstly, in the past, this blog post I'm writing just now would typically me ju…" at bounding box center [520, 245] width 491 height 23
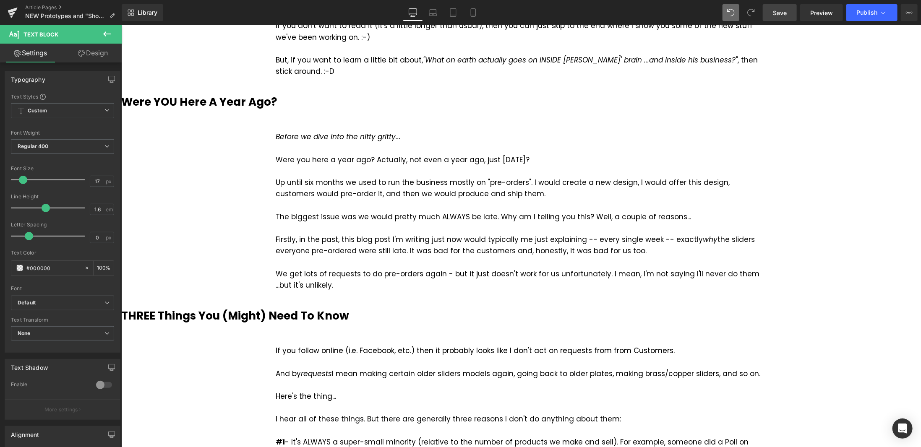
click at [785, 16] on span "Save" at bounding box center [780, 12] width 14 height 9
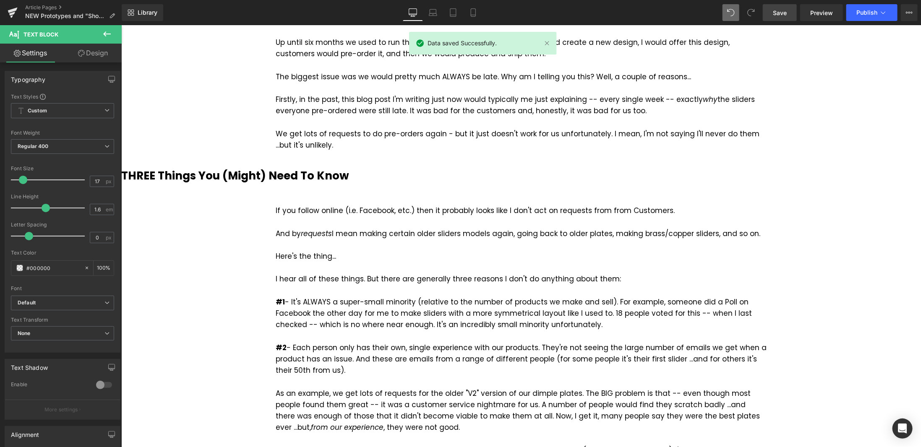
scroll to position [294, 0]
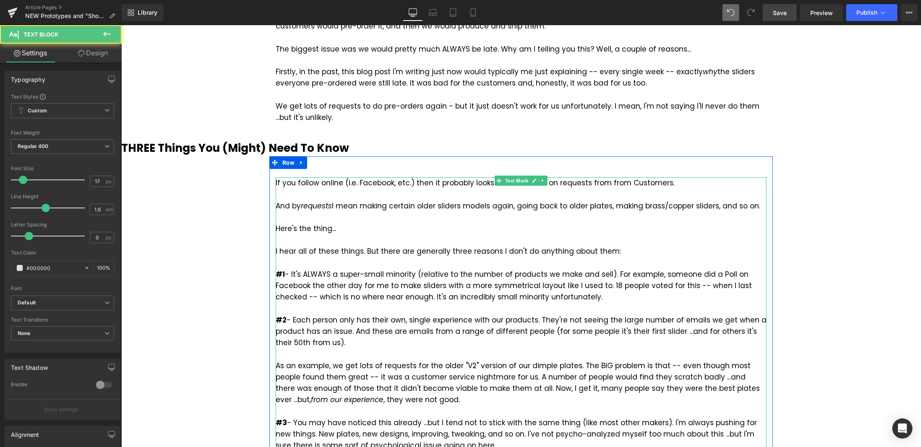
drag, startPoint x: 359, startPoint y: 206, endPoint x: 485, endPoint y: 207, distance: 126.3
click at [485, 207] on div "If you follow online (i.e. Facebook, etc.) then it probably looks like I don't …" at bounding box center [520, 325] width 491 height 297
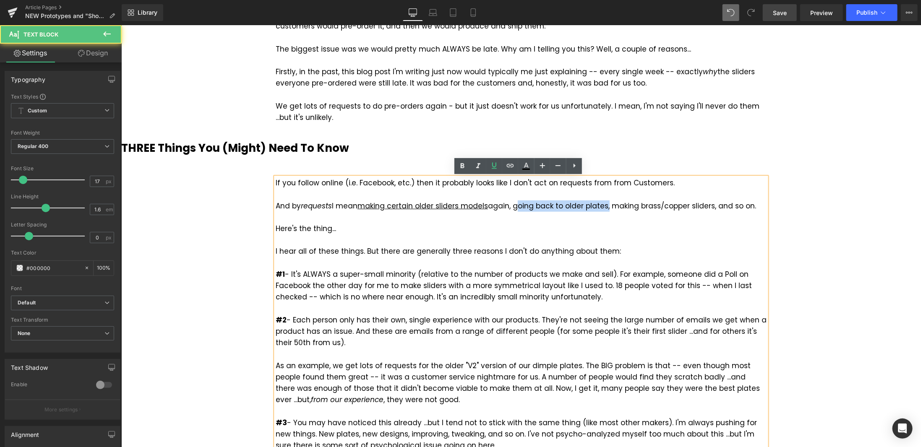
drag, startPoint x: 512, startPoint y: 206, endPoint x: 604, endPoint y: 202, distance: 92.3
click at [604, 202] on div "If you follow online (i.e. Facebook, etc.) then it probably looks like I don't …" at bounding box center [520, 325] width 491 height 297
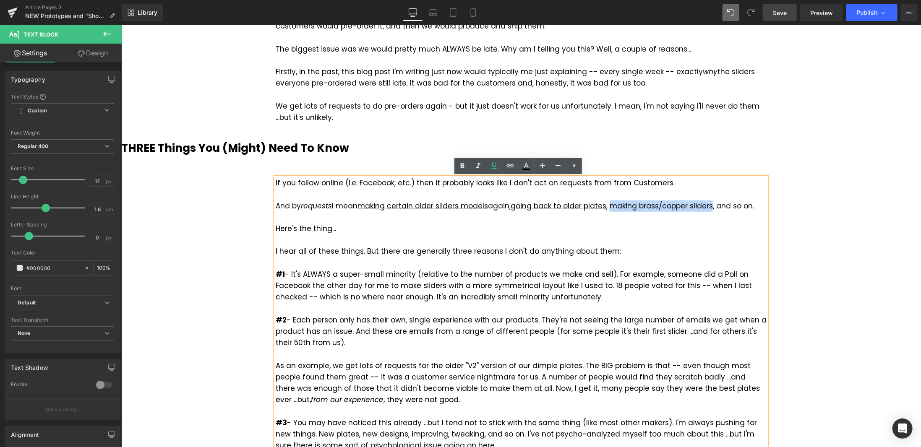
drag, startPoint x: 609, startPoint y: 204, endPoint x: 710, endPoint y: 201, distance: 100.7
click at [710, 201] on div "If you follow online (i.e. Facebook, etc.) then it probably looks like I don't …" at bounding box center [520, 325] width 491 height 297
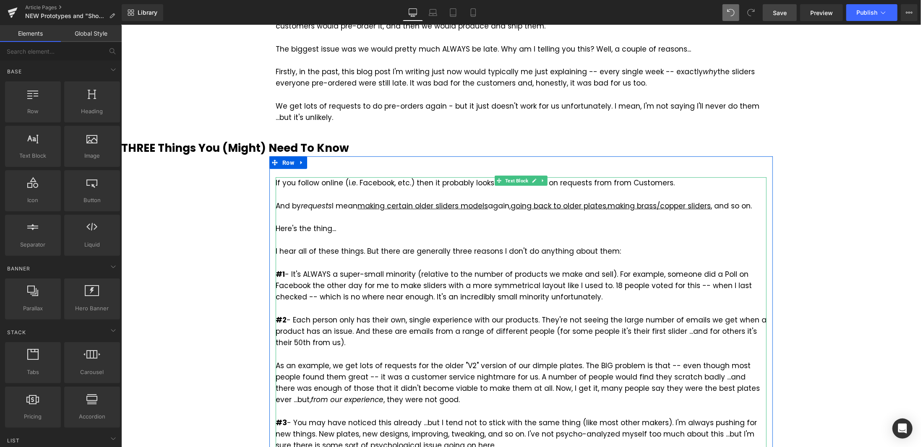
click at [276, 250] on div "I hear all of these things. But there are generally three reasons I don't do an…" at bounding box center [520, 250] width 491 height 11
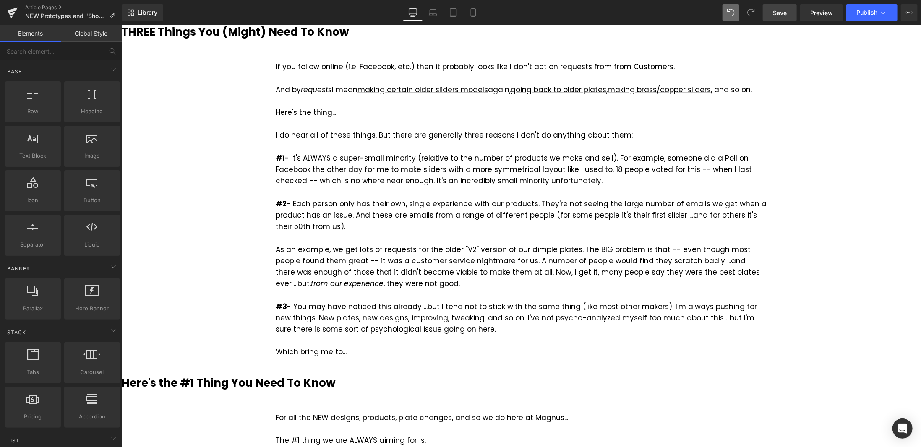
scroll to position [419, 0]
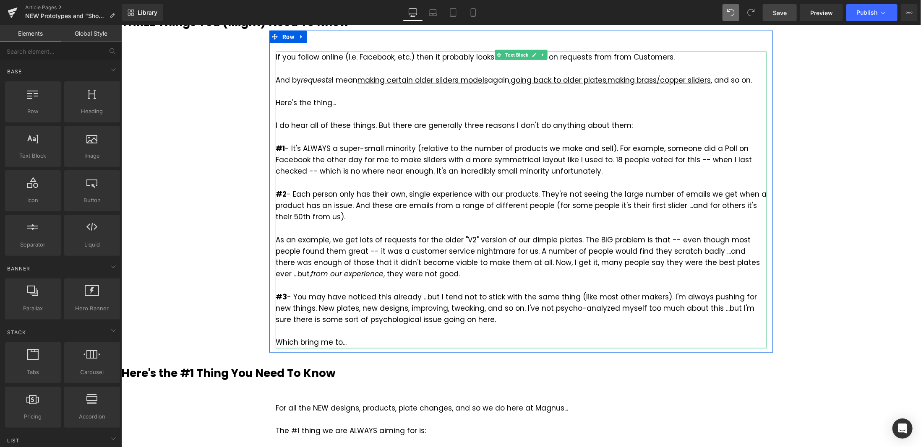
click at [356, 173] on div "#1 - It's ALWAYS a super-small minority (relative to the number of products we …" at bounding box center [520, 160] width 491 height 34
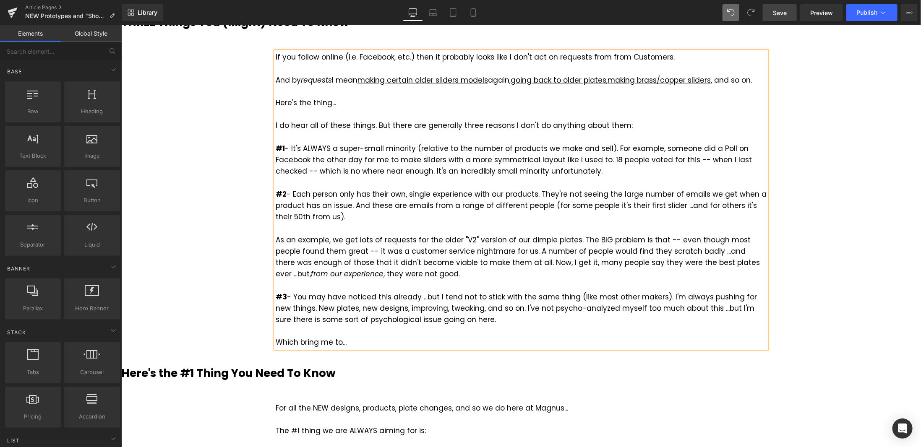
click at [355, 172] on div "#1 - It's ALWAYS a super-small minority (relative to the number of products we …" at bounding box center [520, 160] width 491 height 34
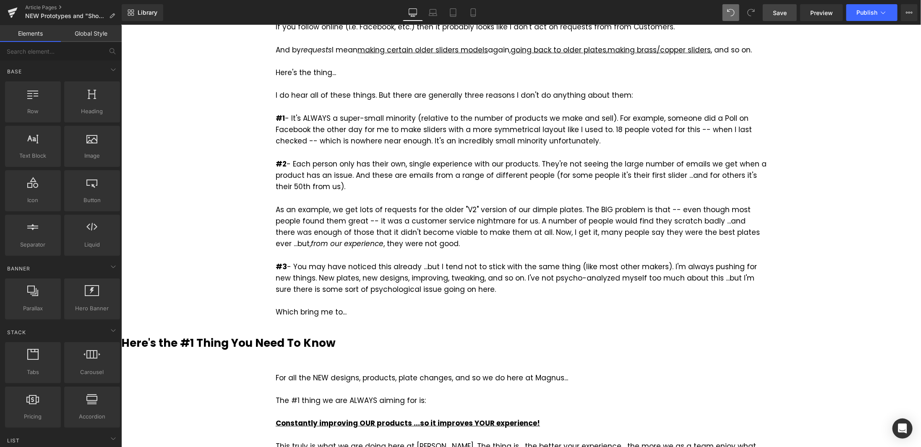
scroll to position [461, 0]
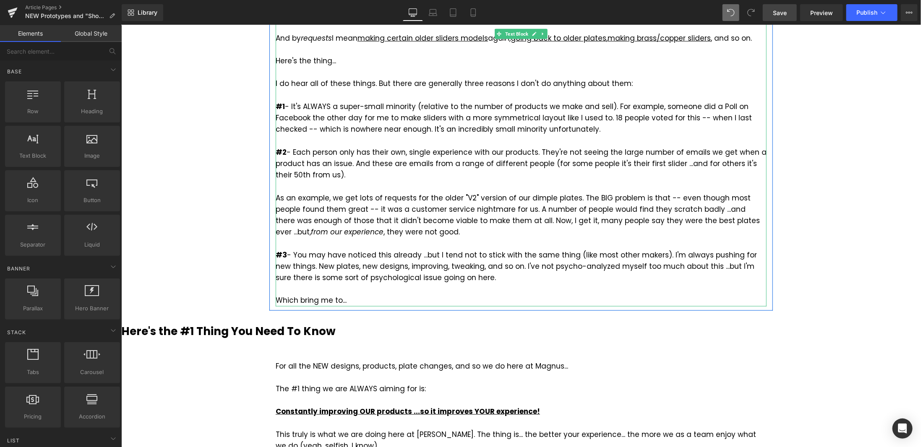
click at [418, 233] on div "#2 - Each person only has their own, single experience with our products. They'…" at bounding box center [520, 191] width 491 height 91
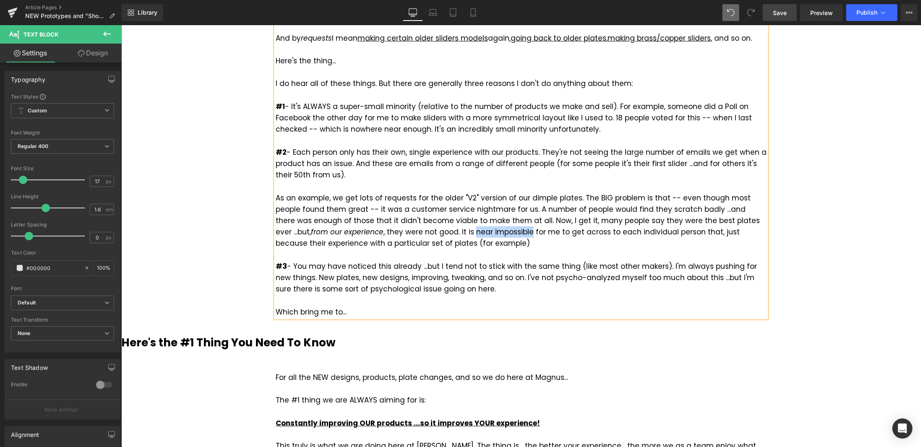
drag, startPoint x: 415, startPoint y: 231, endPoint x: 471, endPoint y: 231, distance: 55.8
click at [471, 231] on div "#2 - Each person only has their own, single experience with our products. They'…" at bounding box center [520, 197] width 491 height 103
click at [391, 240] on div "#2 - Each person only has their own, single experience with our products. They'…" at bounding box center [520, 197] width 491 height 103
click at [435, 242] on div "#2 - Each person only has their own, single experience with our products. They'…" at bounding box center [520, 197] width 491 height 103
click at [381, 244] on div "#2 - Each person only has their own, single experience with our products. They'…" at bounding box center [520, 197] width 491 height 103
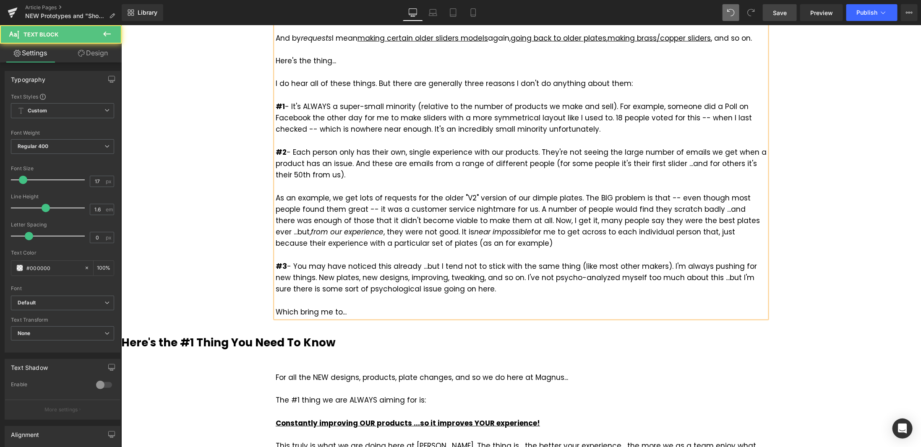
click at [461, 241] on div "#2 - Each person only has their own, single experience with our products. They'…" at bounding box center [520, 197] width 491 height 103
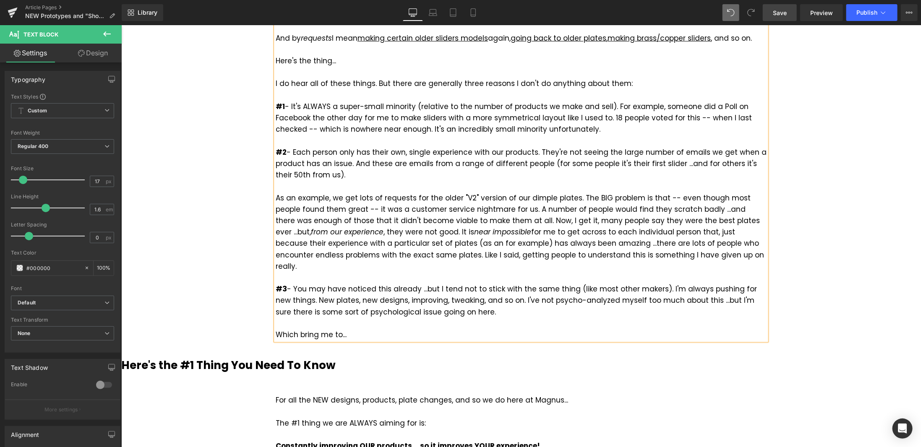
click at [409, 256] on div "#2 - Each person only has their own, single experience with our products. They'…" at bounding box center [520, 208] width 491 height 125
click at [549, 253] on div "#2 - Each person only has their own, single experience with our products. They'…" at bounding box center [520, 208] width 491 height 125
click at [786, 13] on span "Save" at bounding box center [780, 12] width 14 height 9
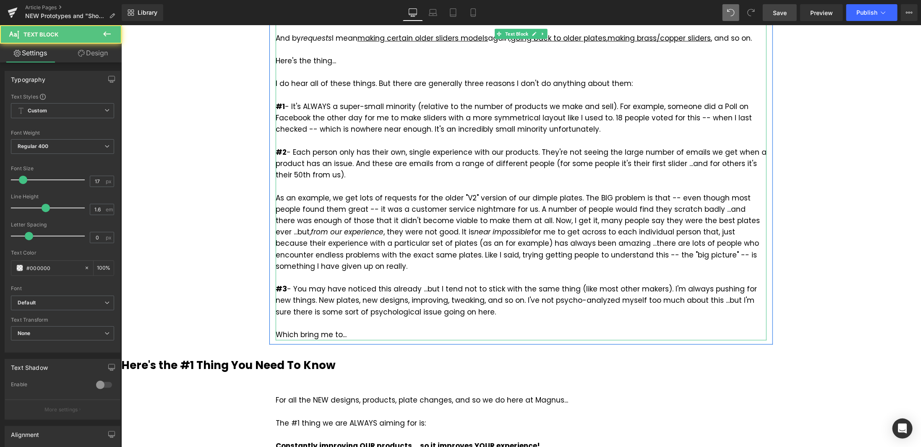
click at [563, 254] on div "#2 - Each person only has their own, single experience with our products. They'…" at bounding box center [520, 208] width 491 height 125
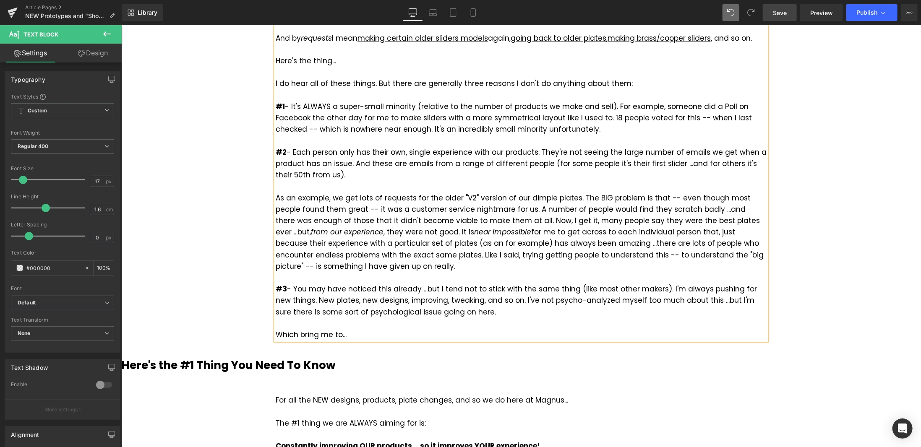
click at [669, 252] on div "#2 - Each person only has their own, single experience with our products. They'…" at bounding box center [520, 208] width 491 height 125
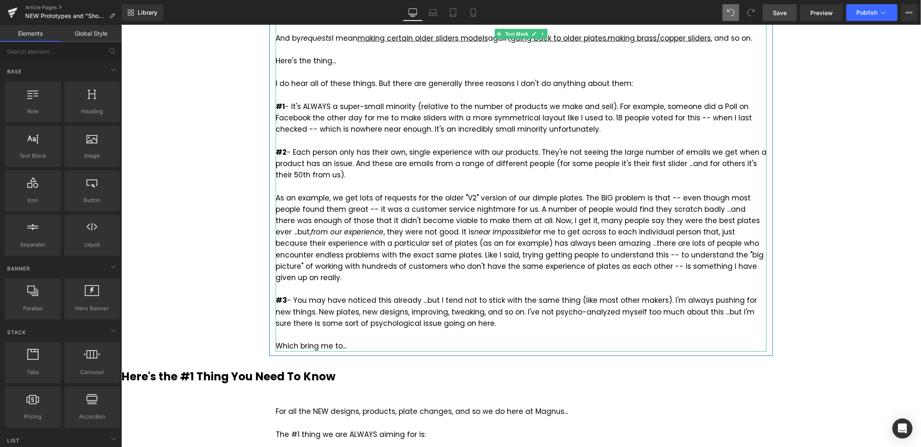
click at [619, 265] on div "#2 - Each person only has their own, single experience with our products. They'…" at bounding box center [520, 214] width 491 height 137
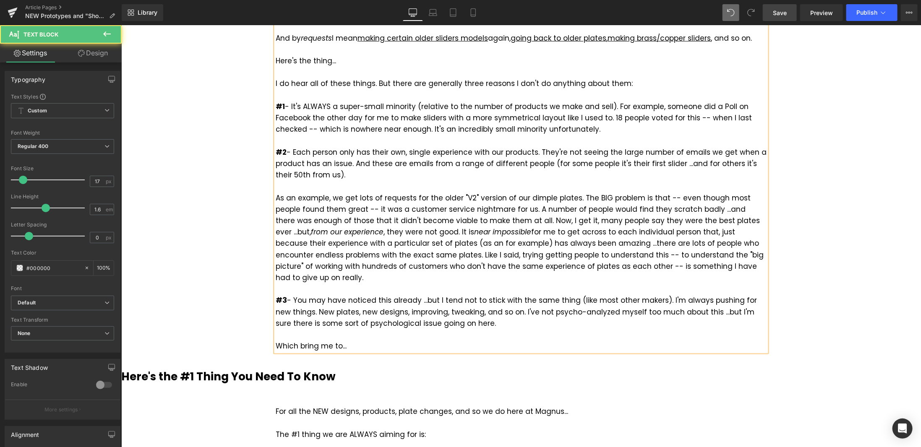
click at [401, 230] on div "#2 - Each person only has their own, single experience with our products. They'…" at bounding box center [520, 214] width 491 height 137
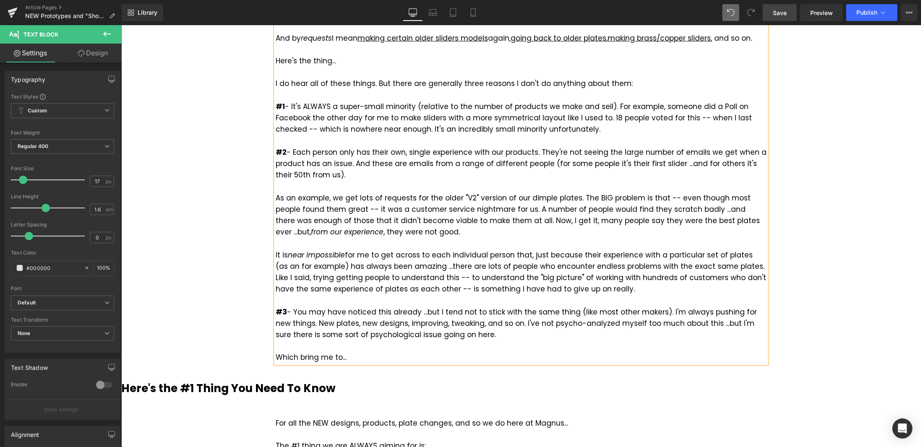
click at [294, 268] on div "It is near impossible for me to get across to each individual person that, just…" at bounding box center [520, 272] width 491 height 46
click at [345, 289] on div "It is near impossible for me to get across to each individual person that, just…" at bounding box center [520, 272] width 491 height 46
click at [294, 288] on div "It is near impossible for me to get across to each individual person that, just…" at bounding box center [520, 272] width 491 height 46
click at [424, 288] on div "It is near impossible for me to get across to each individual person that, just…" at bounding box center [520, 272] width 491 height 46
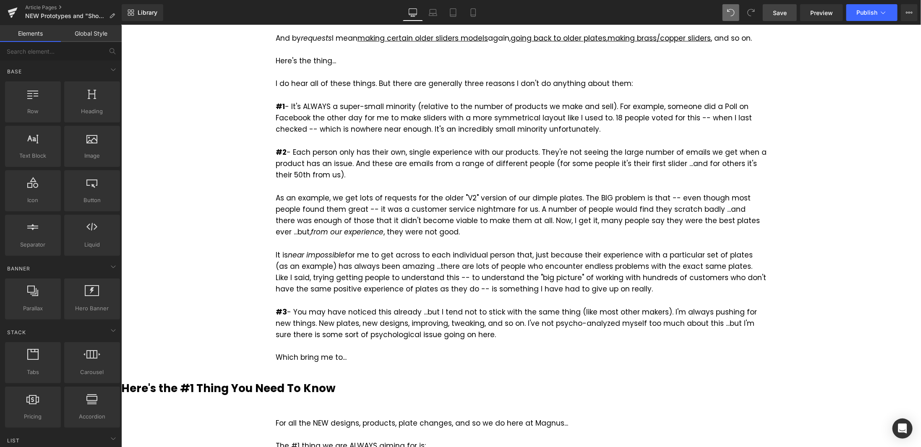
click at [780, 13] on span "Save" at bounding box center [780, 12] width 14 height 9
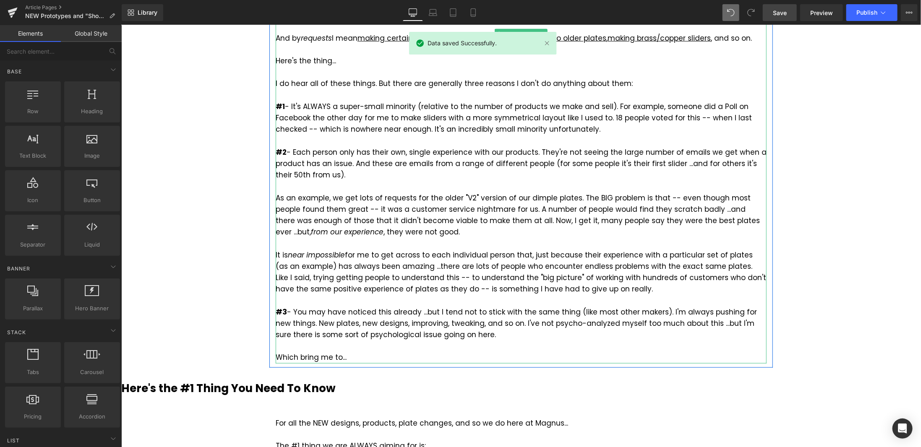
click at [461, 312] on div "#3 - You may have noticed this already ...but I tend not to stick with the same…" at bounding box center [520, 323] width 491 height 34
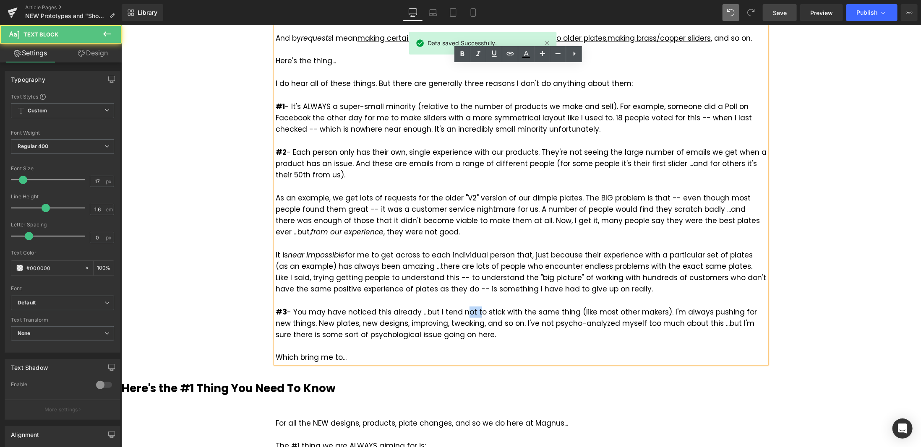
click at [461, 312] on div "#3 - You may have noticed this already ...but I tend not to stick with the same…" at bounding box center [520, 323] width 491 height 34
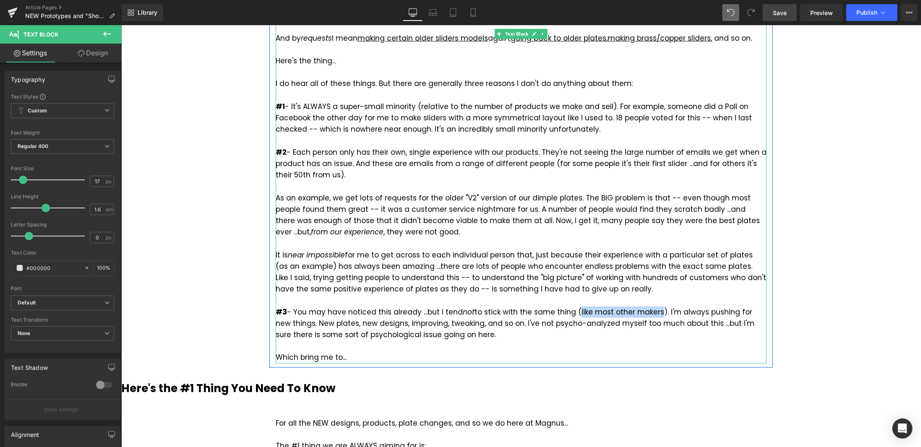
drag, startPoint x: 653, startPoint y: 311, endPoint x: 574, endPoint y: 311, distance: 79.7
click at [574, 311] on div "#3 - You may have noticed this already ...but I tend not to stick with the same…" at bounding box center [520, 323] width 491 height 34
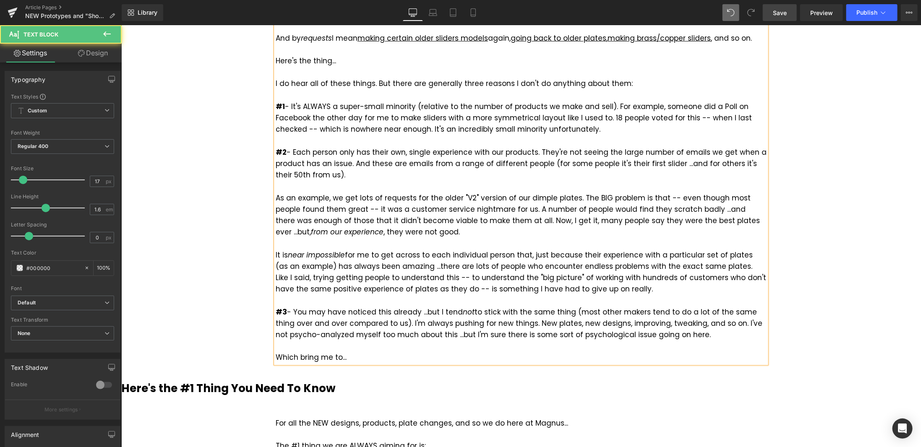
click at [694, 333] on div "#3 - You may have noticed this already ...but I tend not to stick with the same…" at bounding box center [520, 323] width 491 height 34
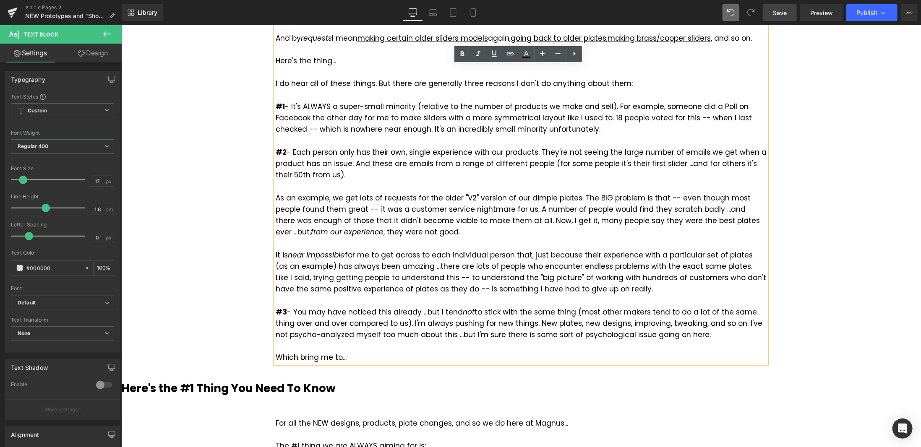
scroll to position [587, 0]
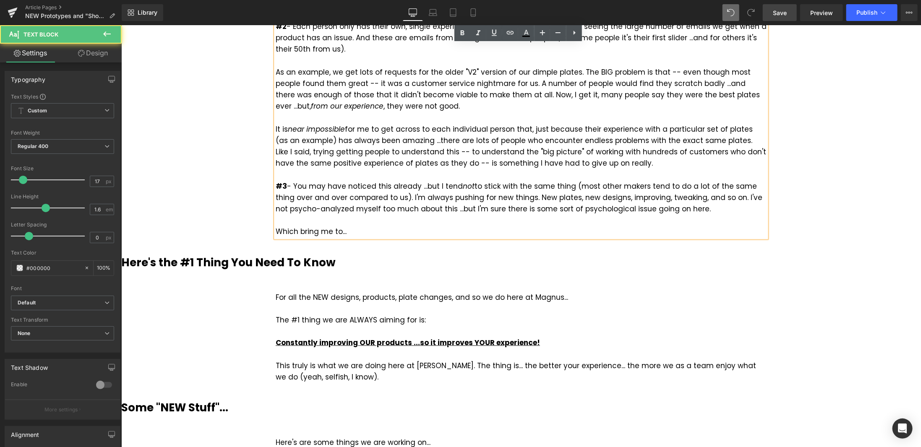
click at [314, 231] on div "Which bring me to..." at bounding box center [520, 231] width 491 height 11
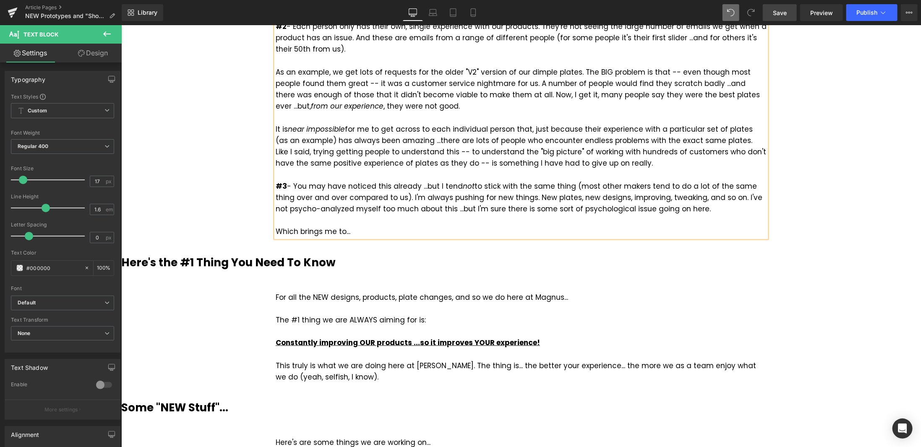
click at [782, 13] on span "Save" at bounding box center [780, 12] width 14 height 9
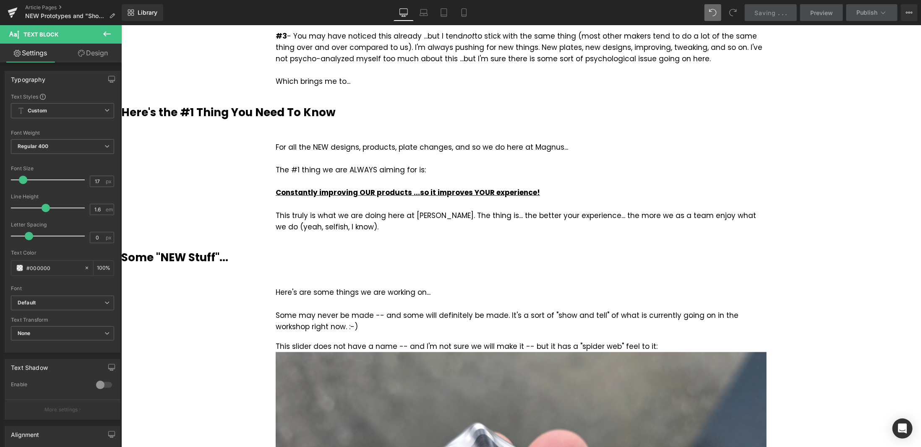
scroll to position [755, 0]
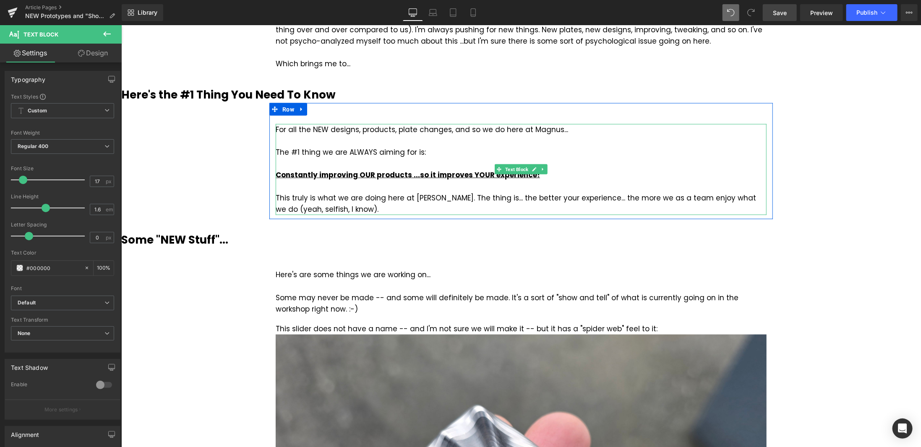
click at [475, 130] on div "For all the NEW designs, products, plate changes, and so we do here at Magnus..…" at bounding box center [520, 169] width 491 height 91
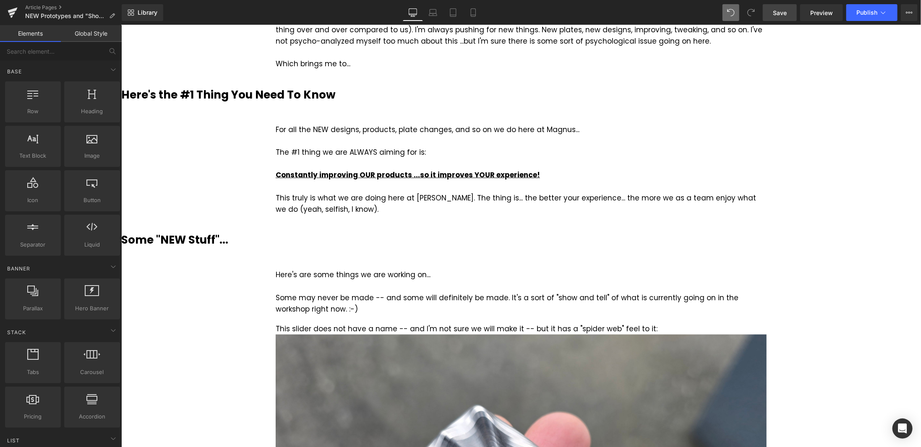
click at [784, 11] on span "Save" at bounding box center [780, 12] width 14 height 9
click at [781, 16] on span "Save" at bounding box center [780, 12] width 14 height 9
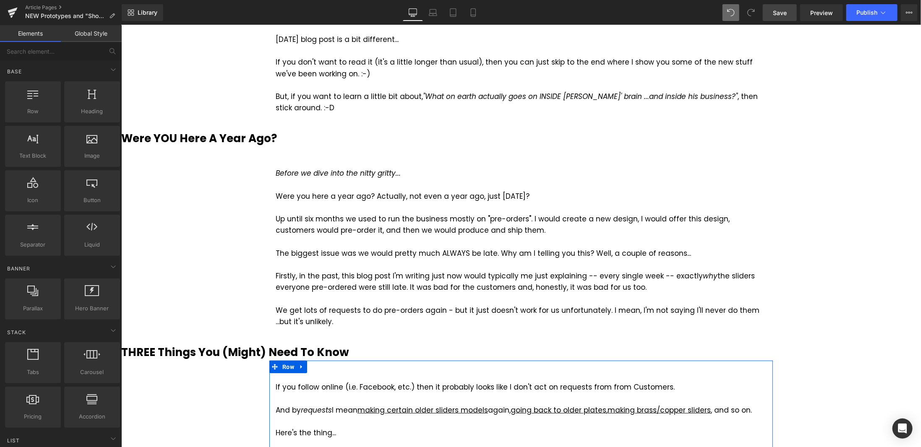
scroll to position [0, 0]
